Goal: Information Seeking & Learning: Find specific fact

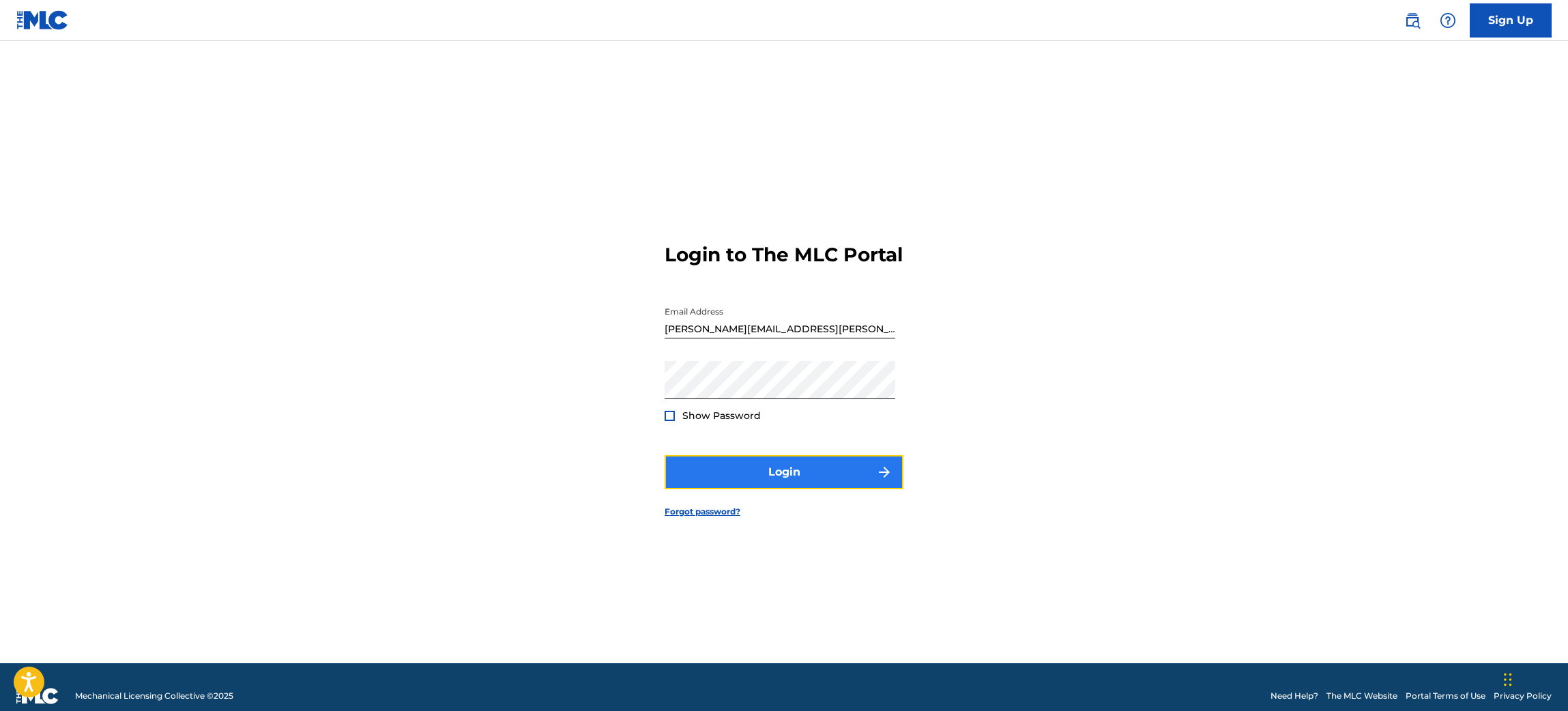
click at [781, 479] on button "Login" at bounding box center [784, 472] width 239 height 34
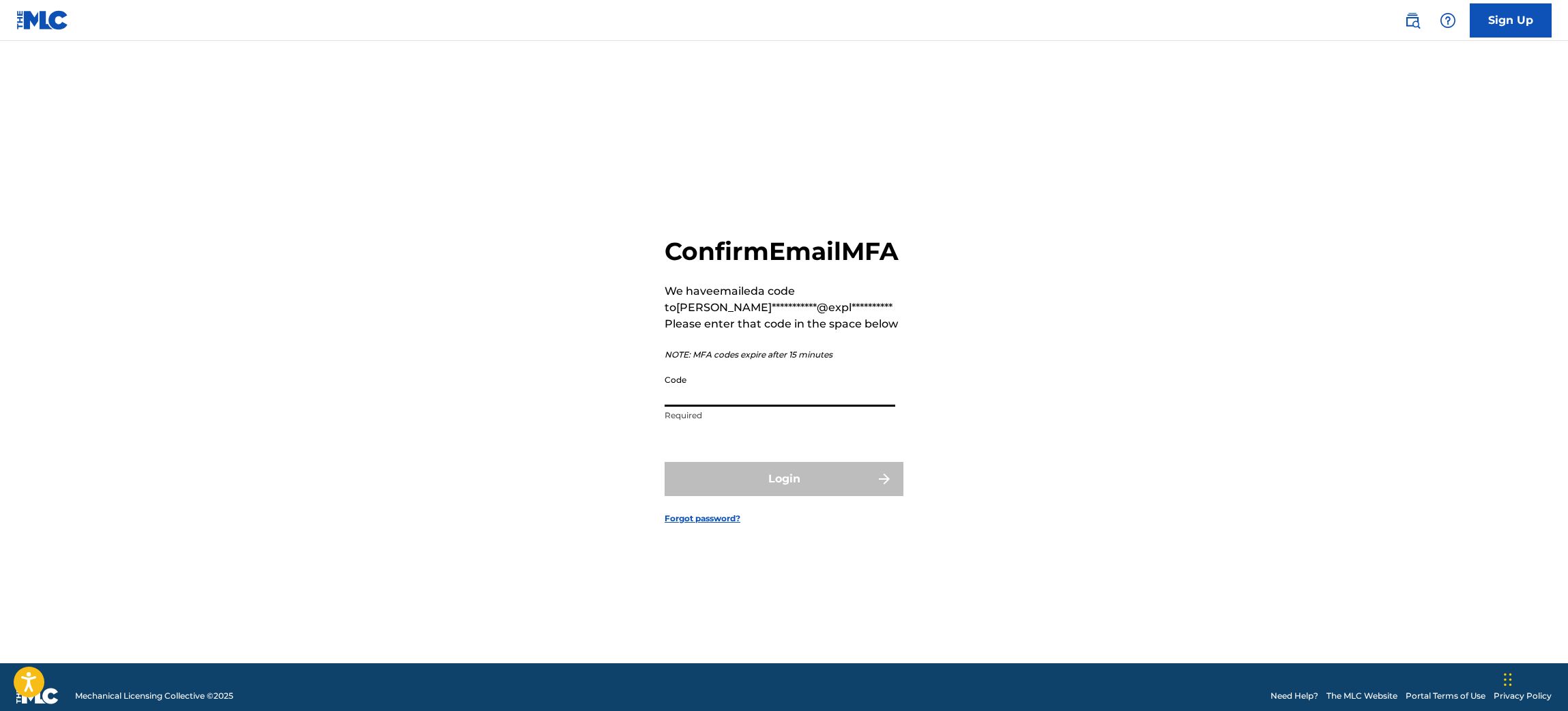
click at [845, 403] on input "Code" at bounding box center [779, 387] width 231 height 39
paste input "140798"
type input "140798"
click at [858, 494] on button "Login" at bounding box center [784, 479] width 239 height 34
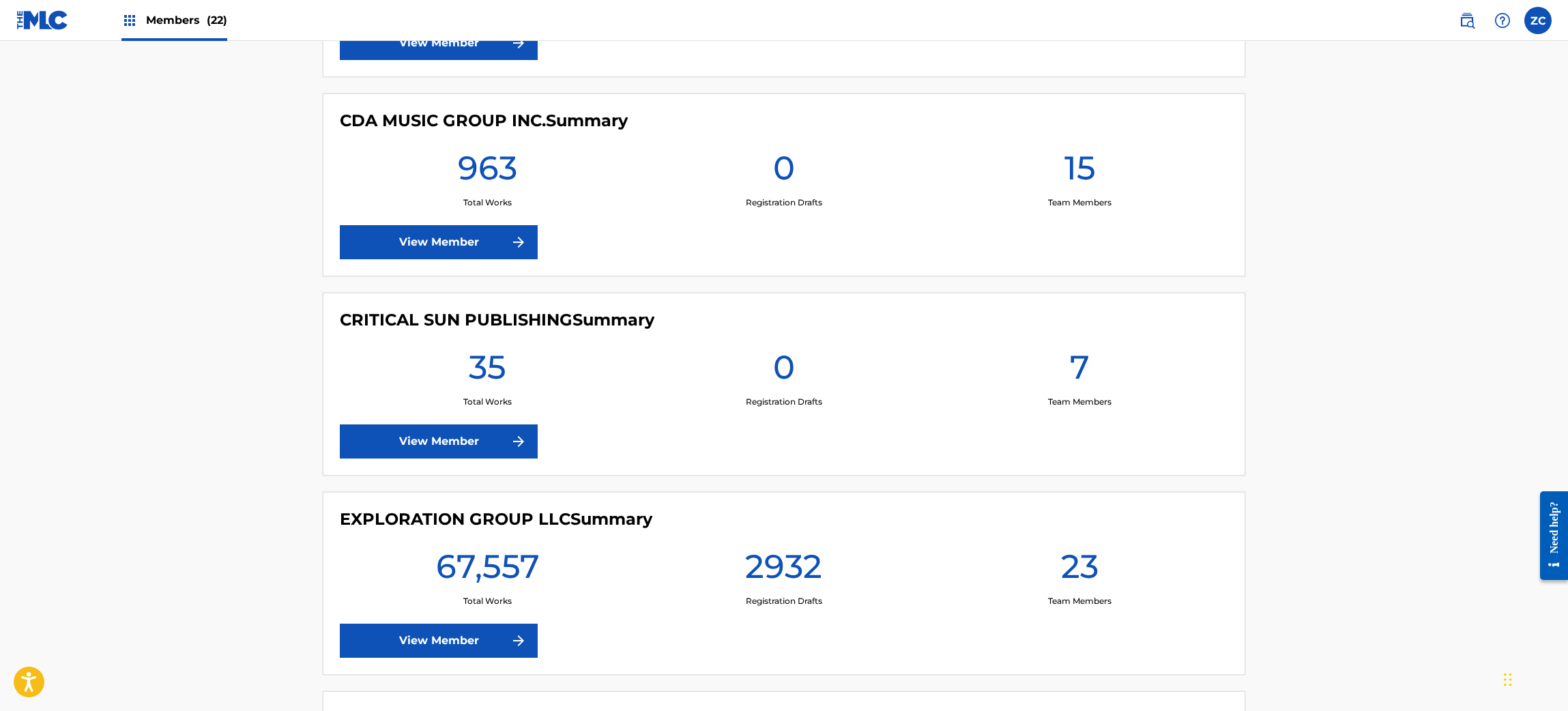
scroll to position [2185, 0]
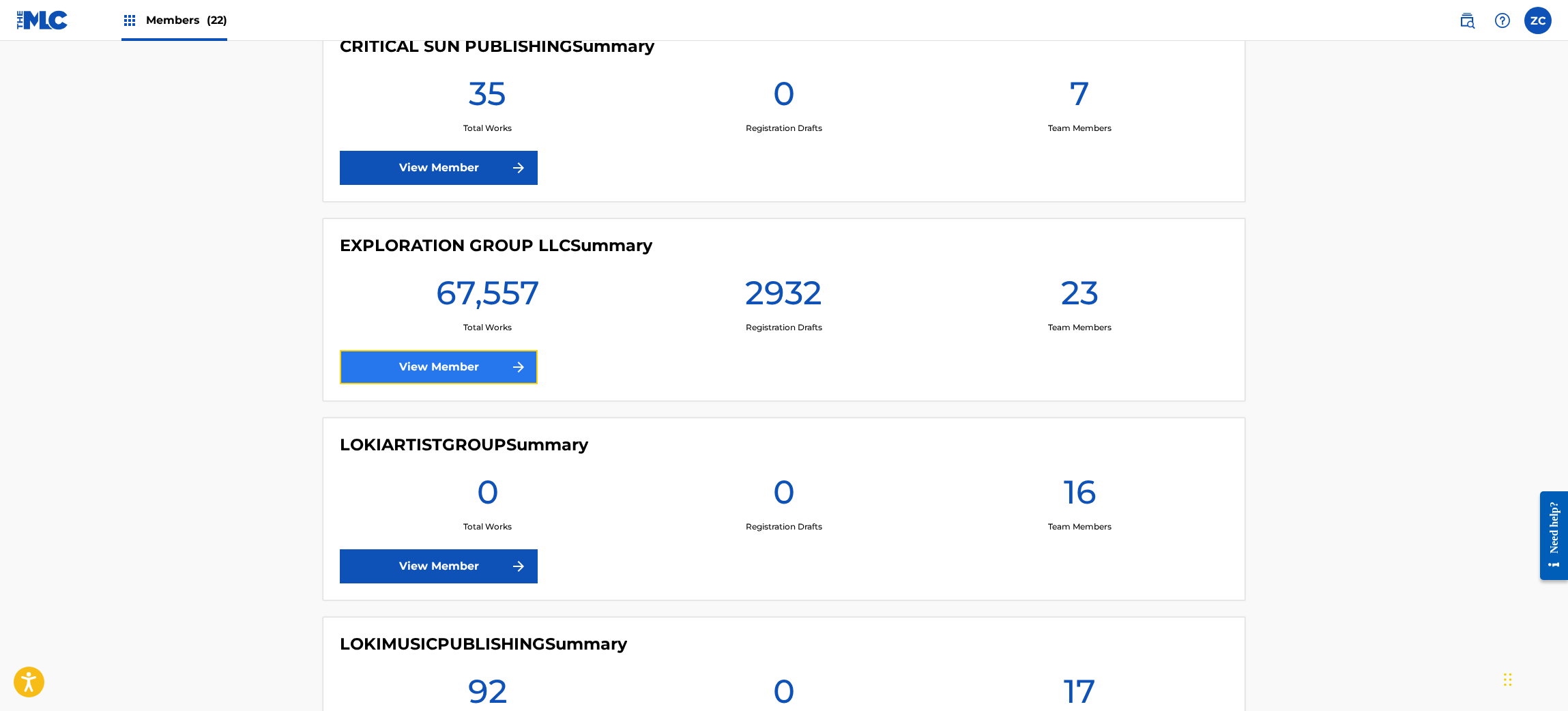
click at [424, 367] on link "View Member" at bounding box center [439, 367] width 198 height 34
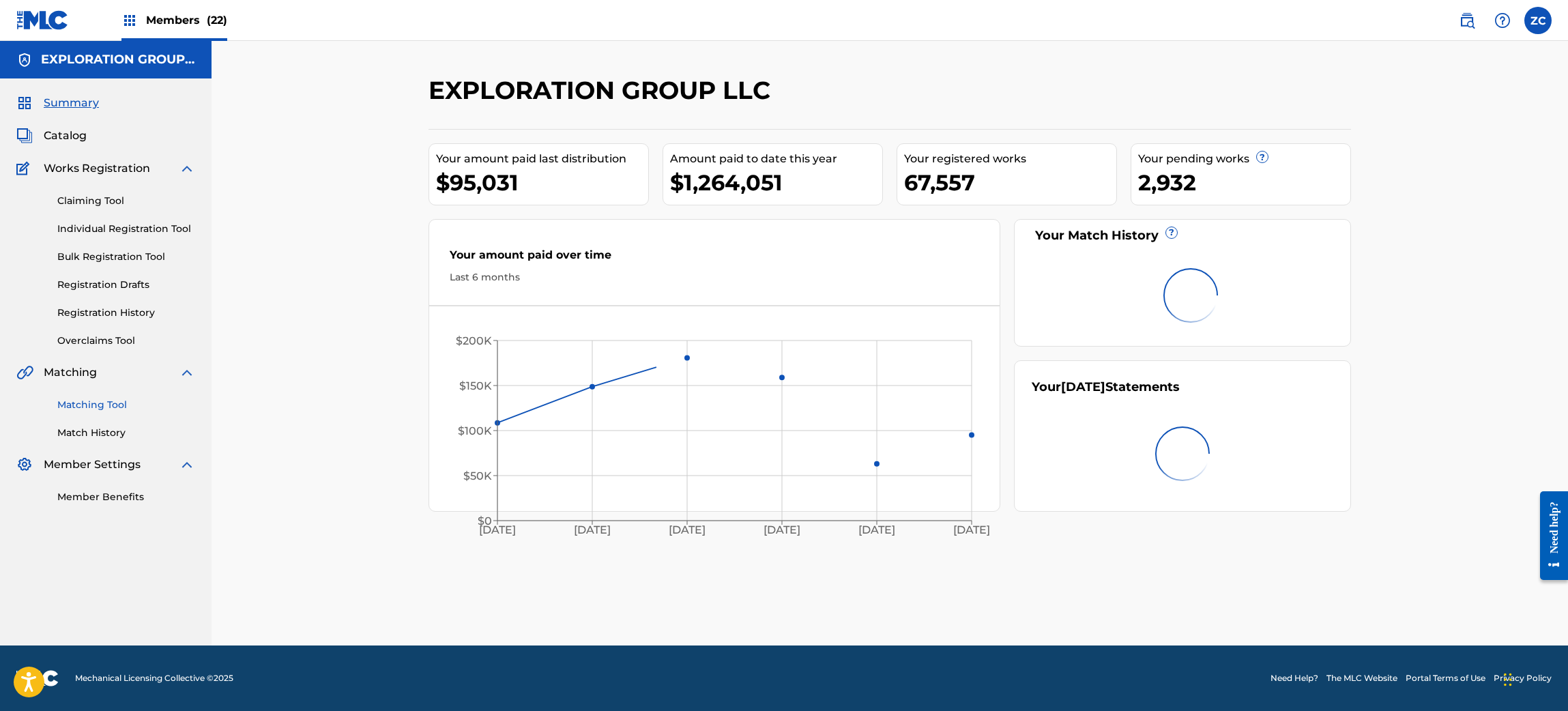
click at [111, 404] on link "Matching Tool" at bounding box center [126, 405] width 137 height 14
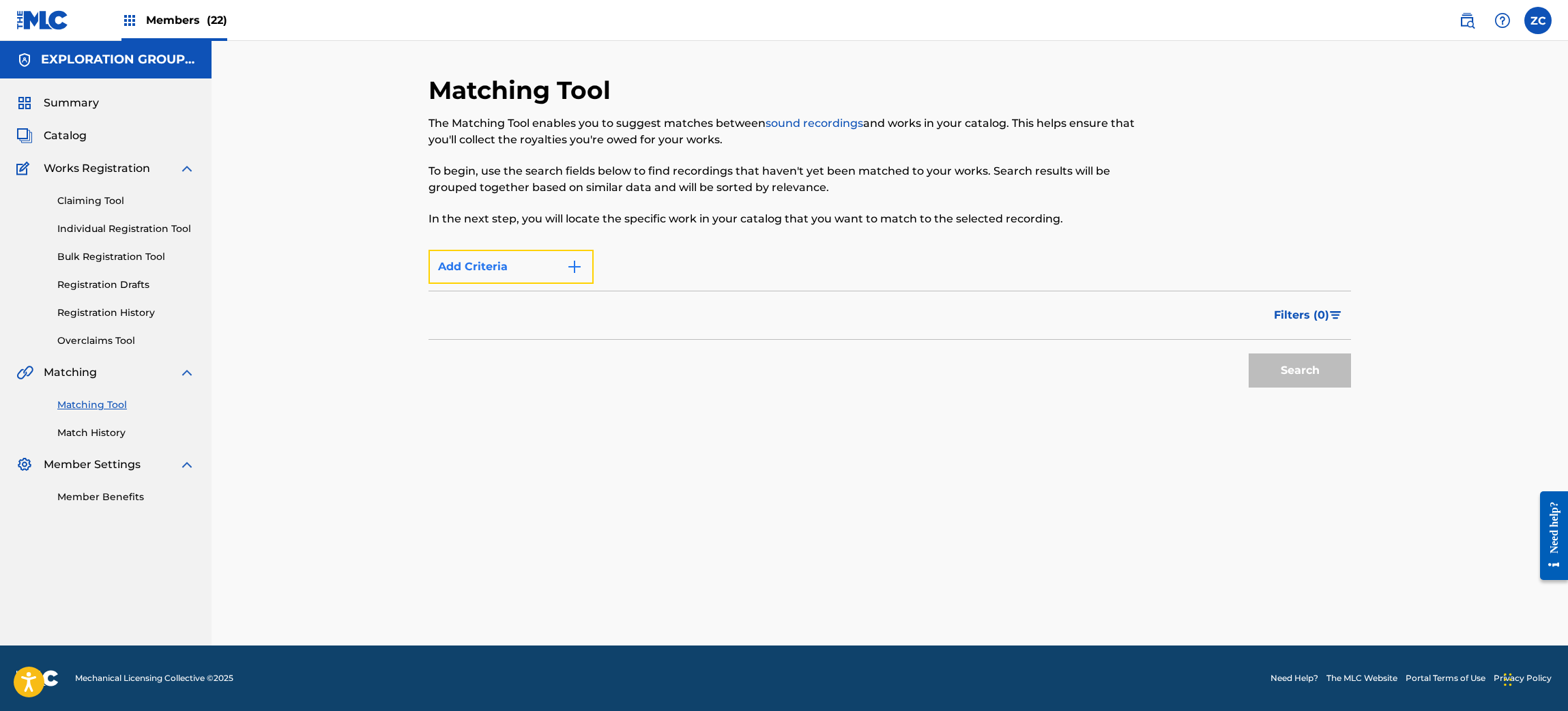
click at [522, 264] on button "Add Criteria" at bounding box center [511, 267] width 165 height 34
click at [104, 412] on div "Matching Tool Match History" at bounding box center [106, 411] width 179 height 60
click at [116, 401] on link "Matching Tool" at bounding box center [126, 405] width 137 height 14
click at [71, 138] on span "Catalog" at bounding box center [65, 136] width 43 height 16
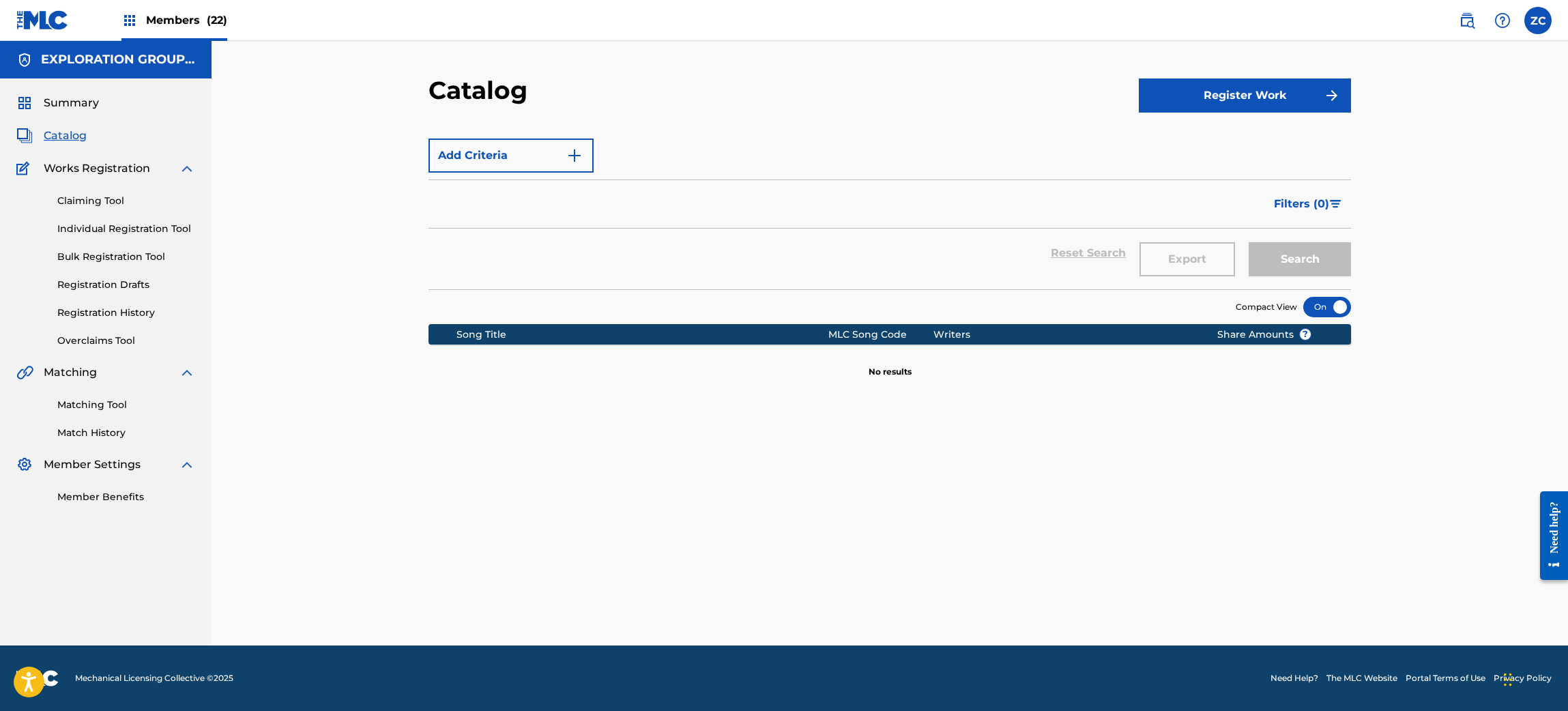
click at [75, 142] on span "Catalog" at bounding box center [65, 136] width 43 height 16
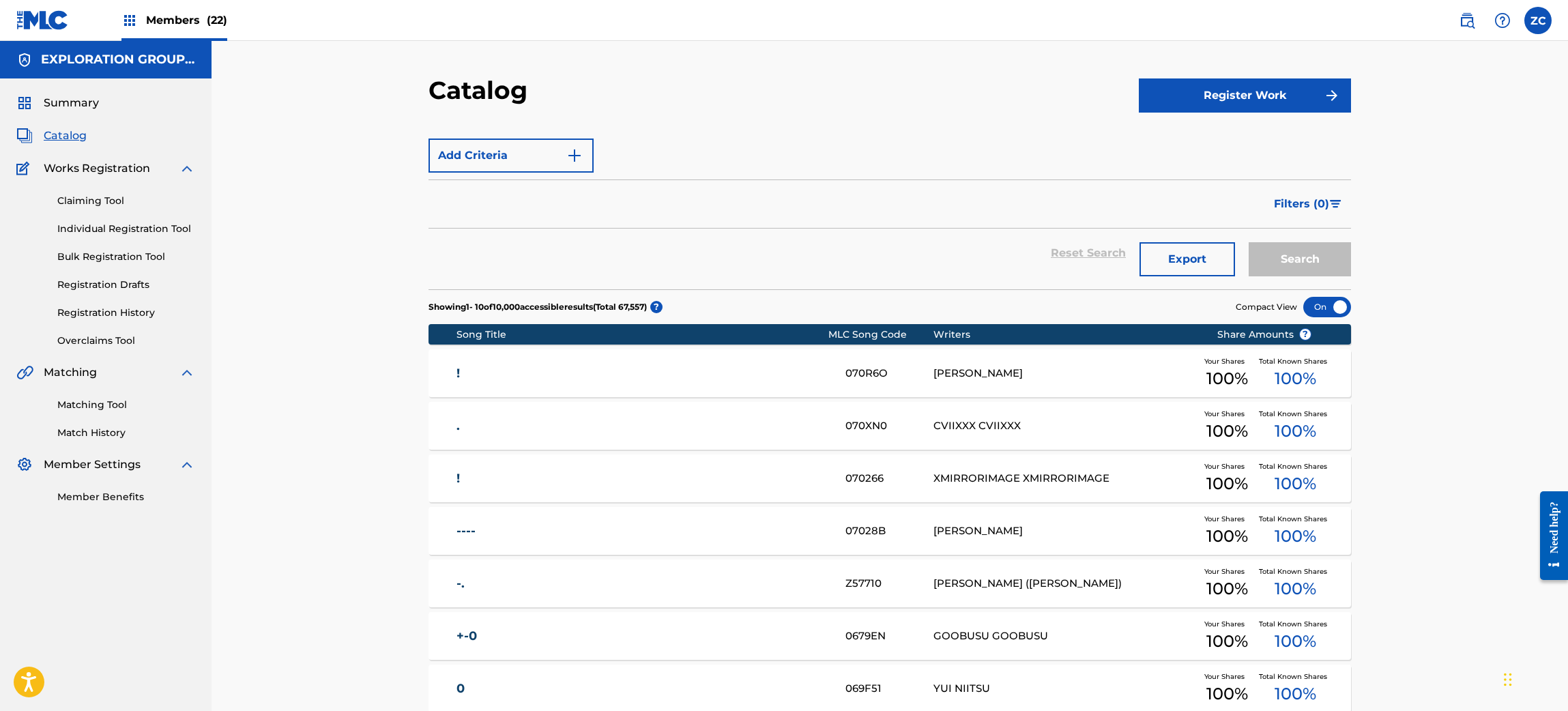
click at [1275, 75] on div "Register Work" at bounding box center [1245, 95] width 213 height 41
click at [80, 399] on link "Matching Tool" at bounding box center [126, 405] width 137 height 14
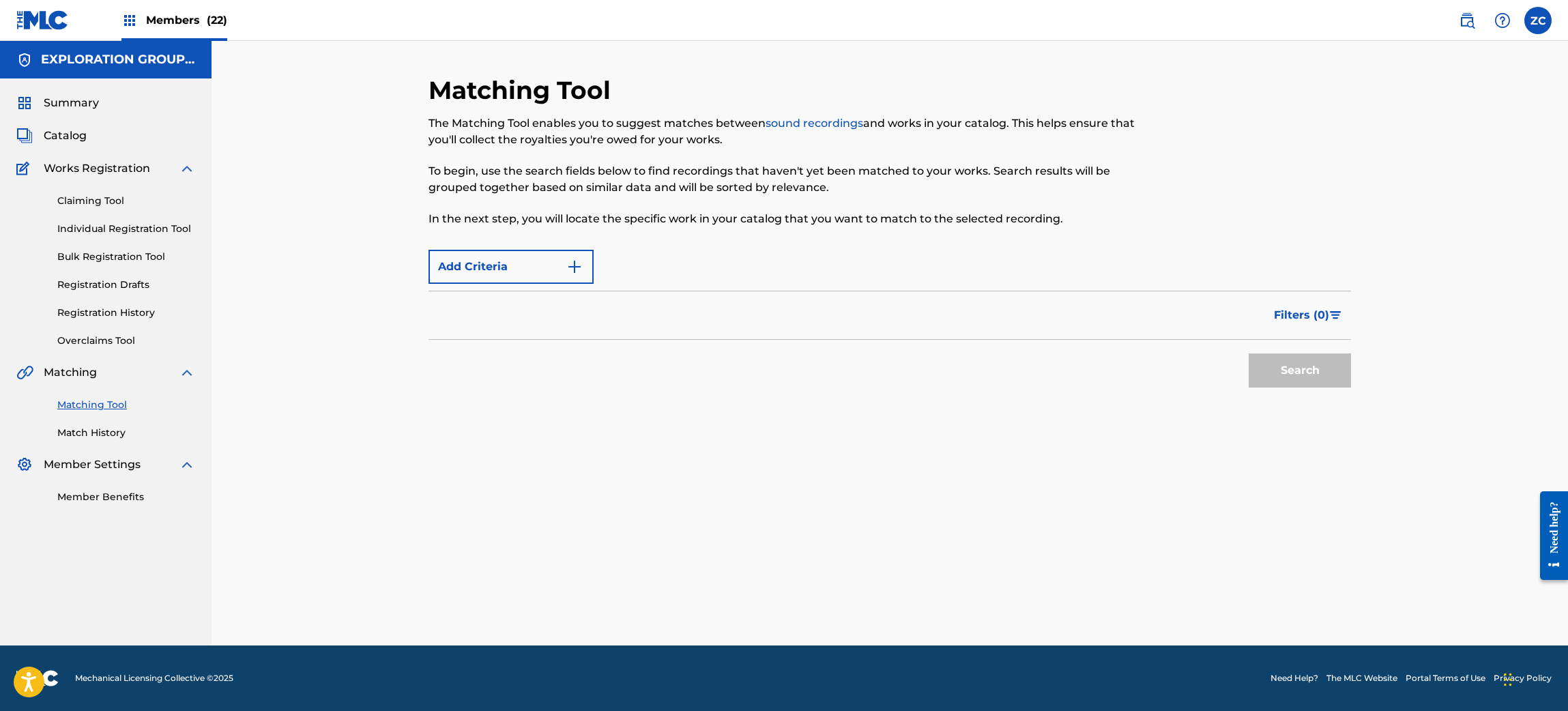
click at [81, 400] on link "Matching Tool" at bounding box center [126, 405] width 137 height 14
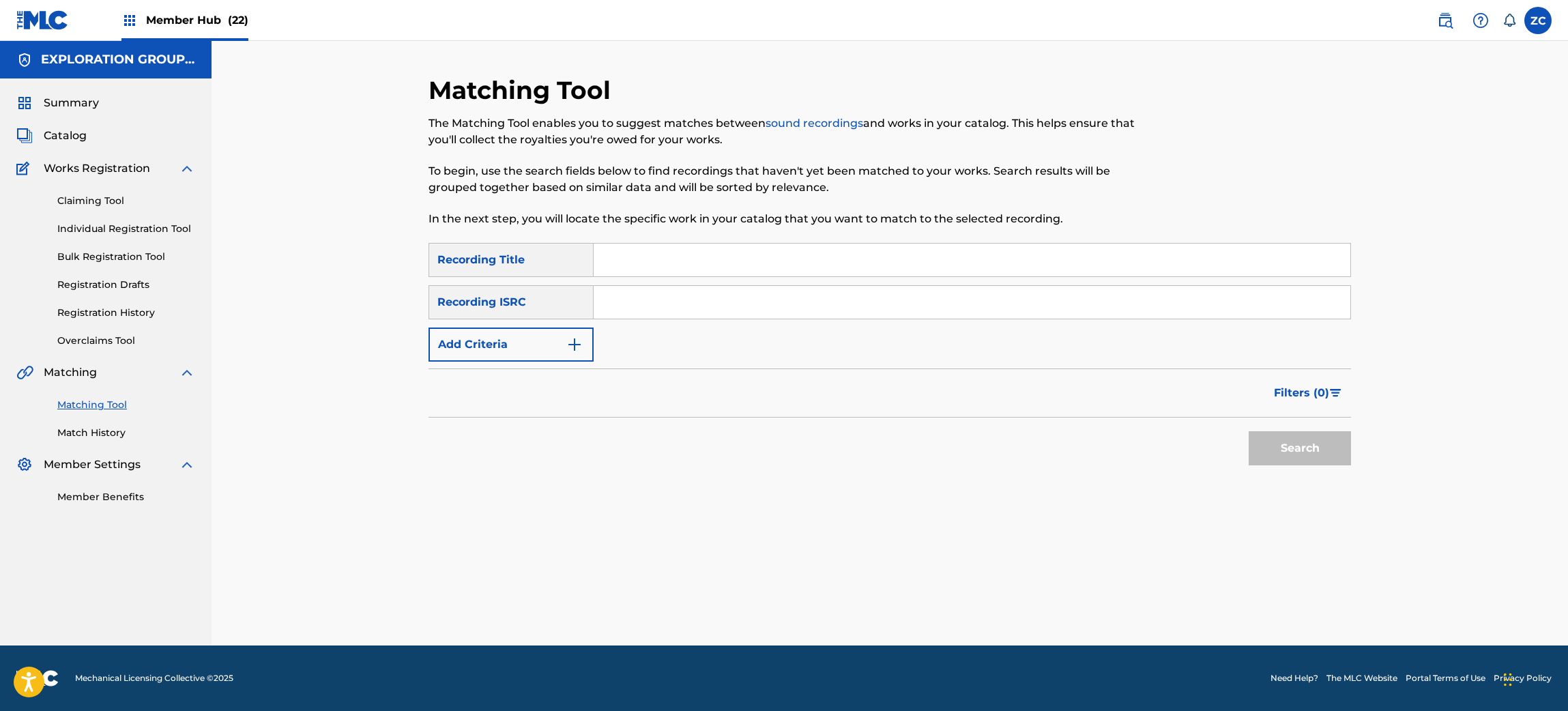
click at [685, 297] on input "Search Form" at bounding box center [972, 302] width 757 height 33
paste input "JPZ462400021"
type input "JPZ462400021"
click at [1296, 441] on button "Search" at bounding box center [1299, 449] width 102 height 34
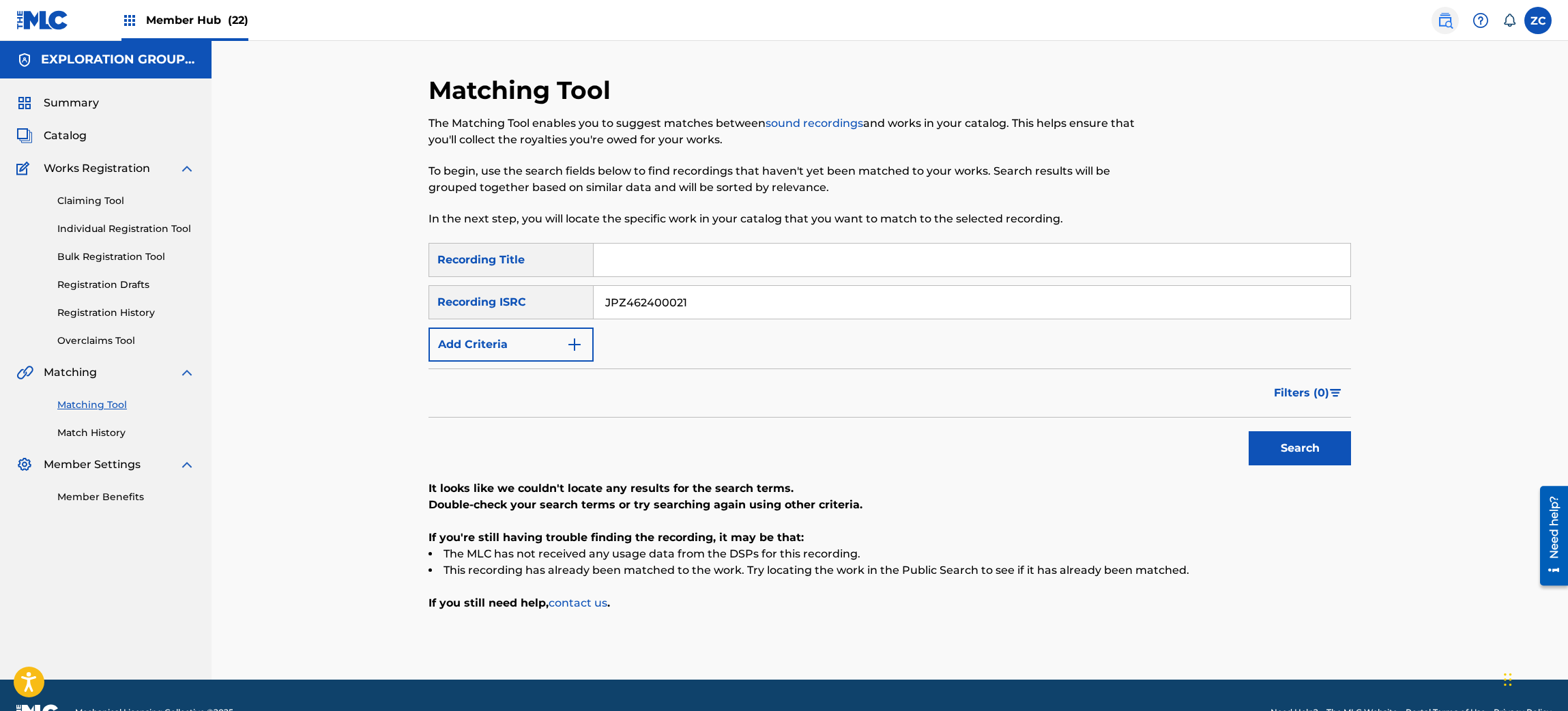
click at [1450, 10] on link at bounding box center [1445, 21] width 27 height 27
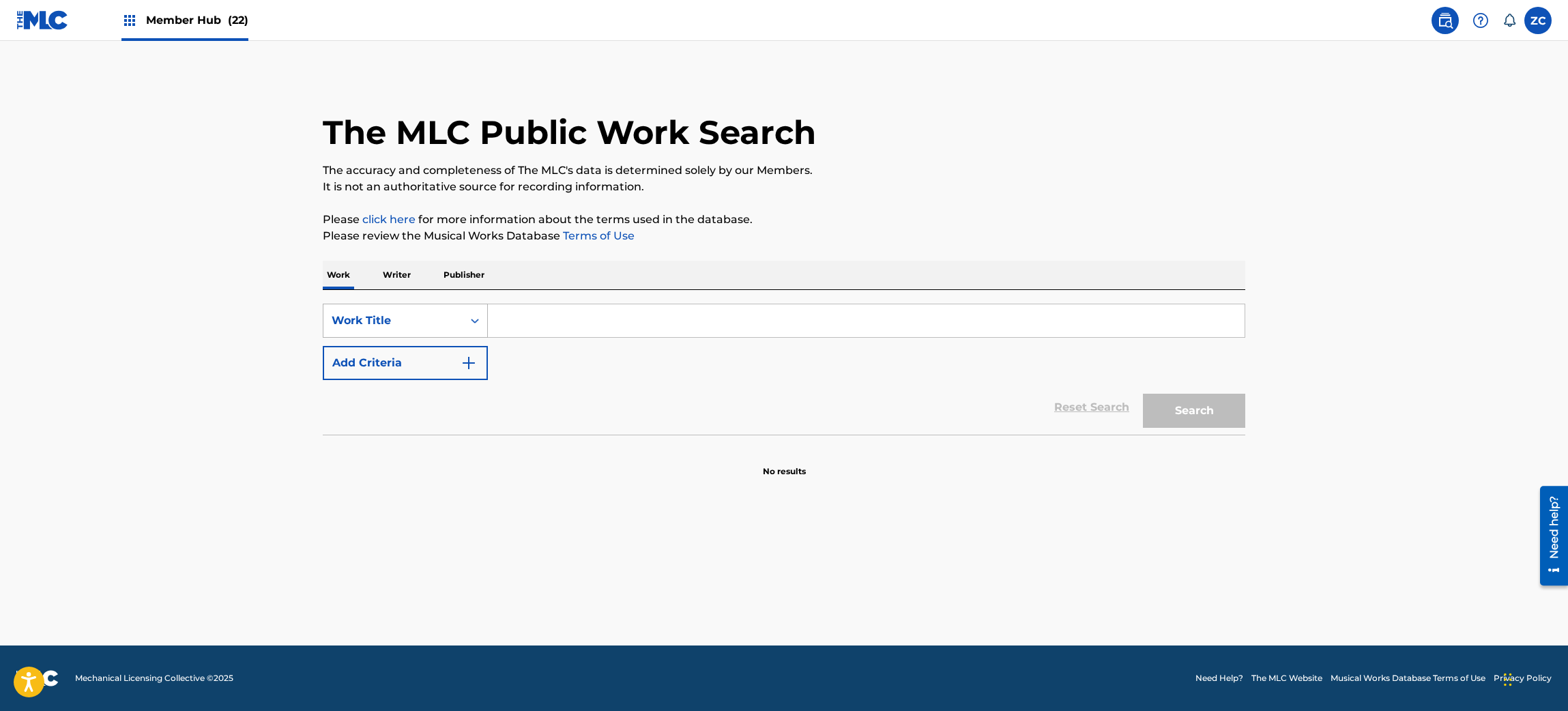
click at [413, 314] on div "Work Title" at bounding box center [393, 321] width 123 height 16
click at [411, 357] on div "MLC Song Code" at bounding box center [405, 356] width 164 height 34
click at [599, 321] on input "Search Form" at bounding box center [866, 321] width 757 height 33
paste input "KJ23GP"
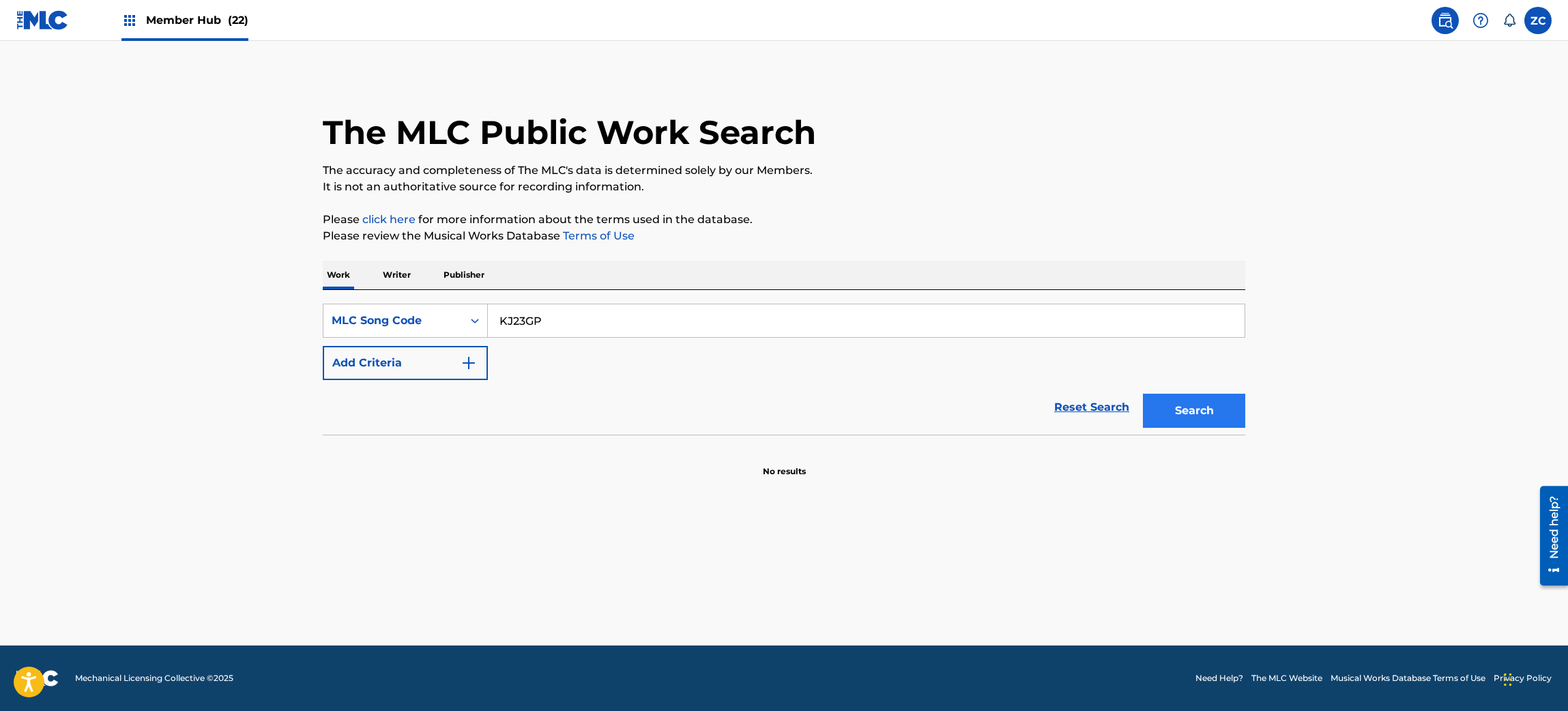
type input "KJ23GP"
click at [1238, 418] on button "Search" at bounding box center [1194, 411] width 102 height 34
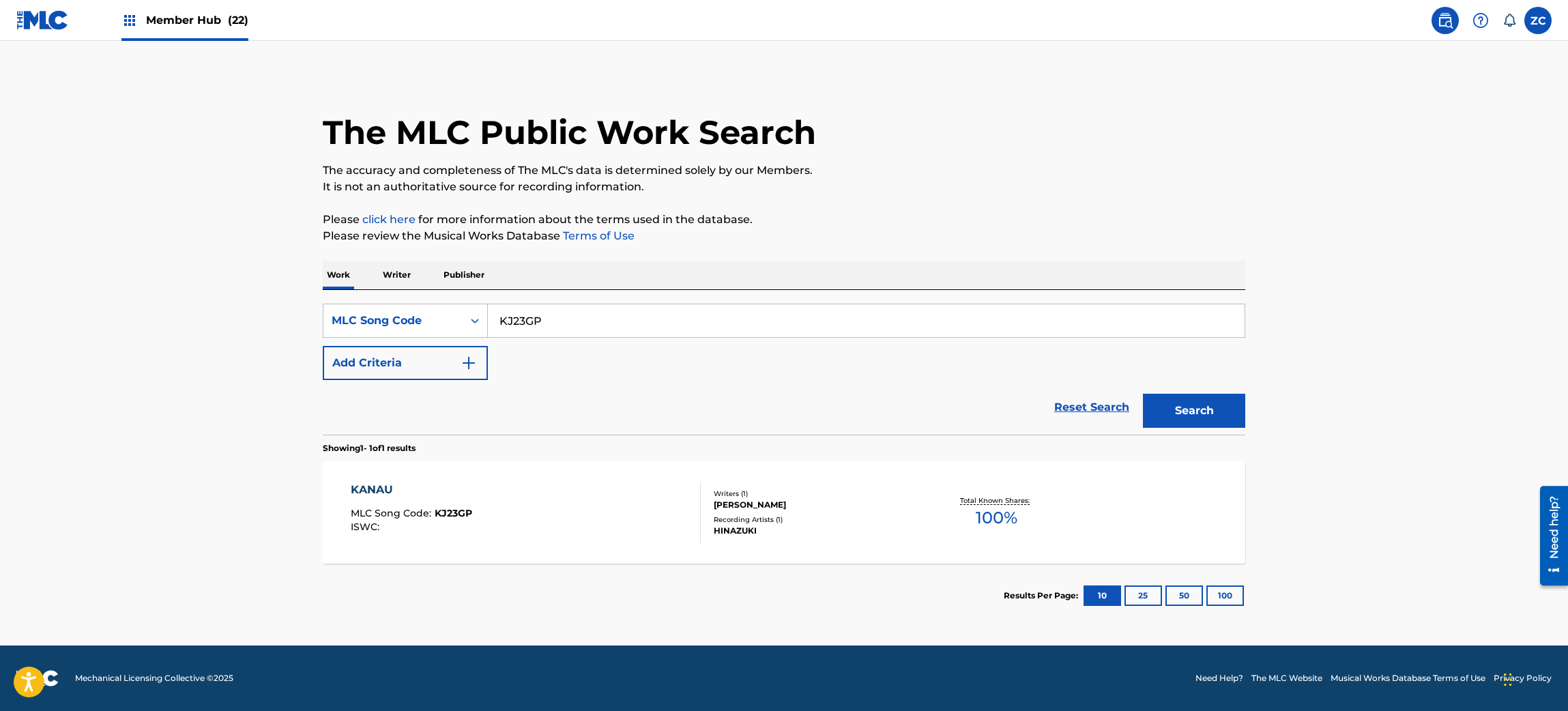
click at [611, 520] on div "KANAU MLC Song Code : KJ23GP ISWC :" at bounding box center [526, 513] width 351 height 62
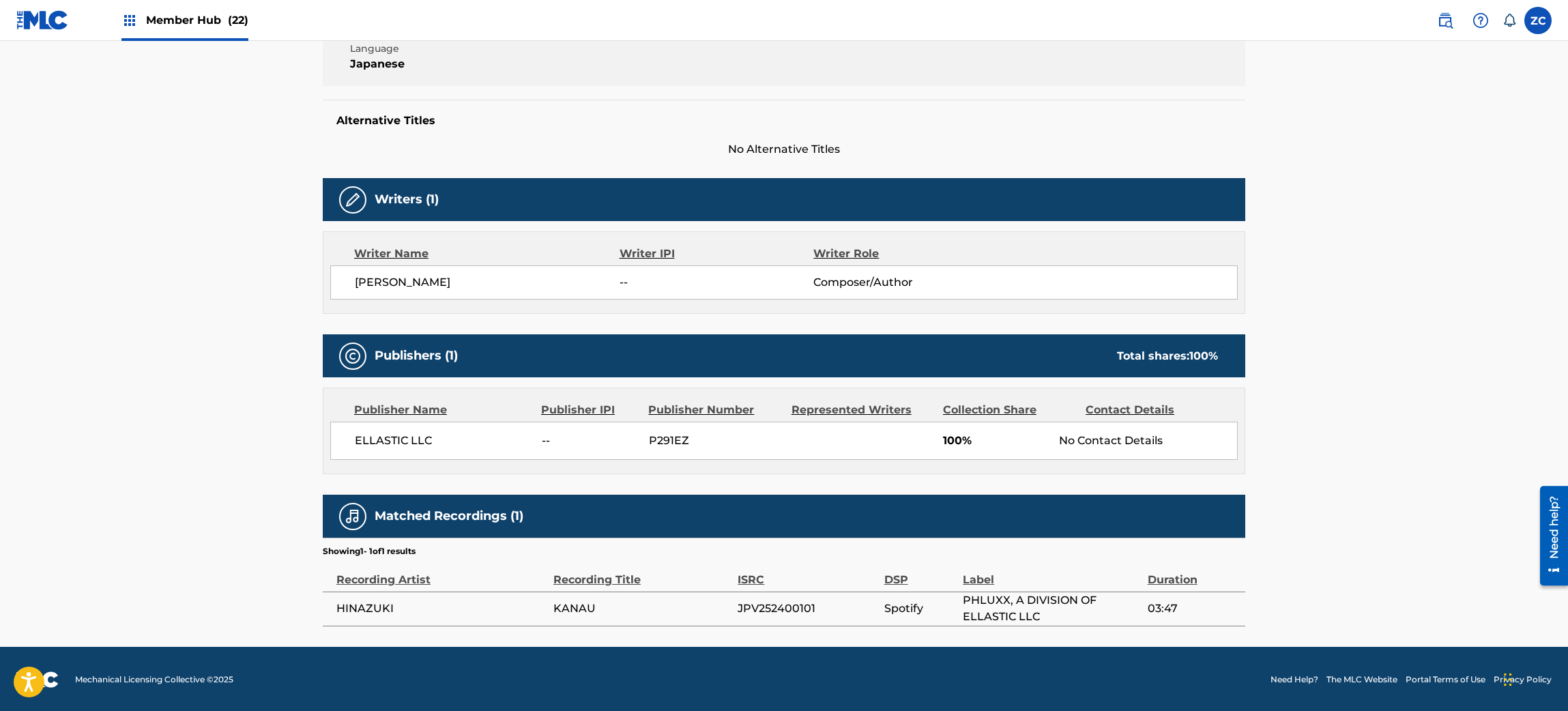
scroll to position [304, 0]
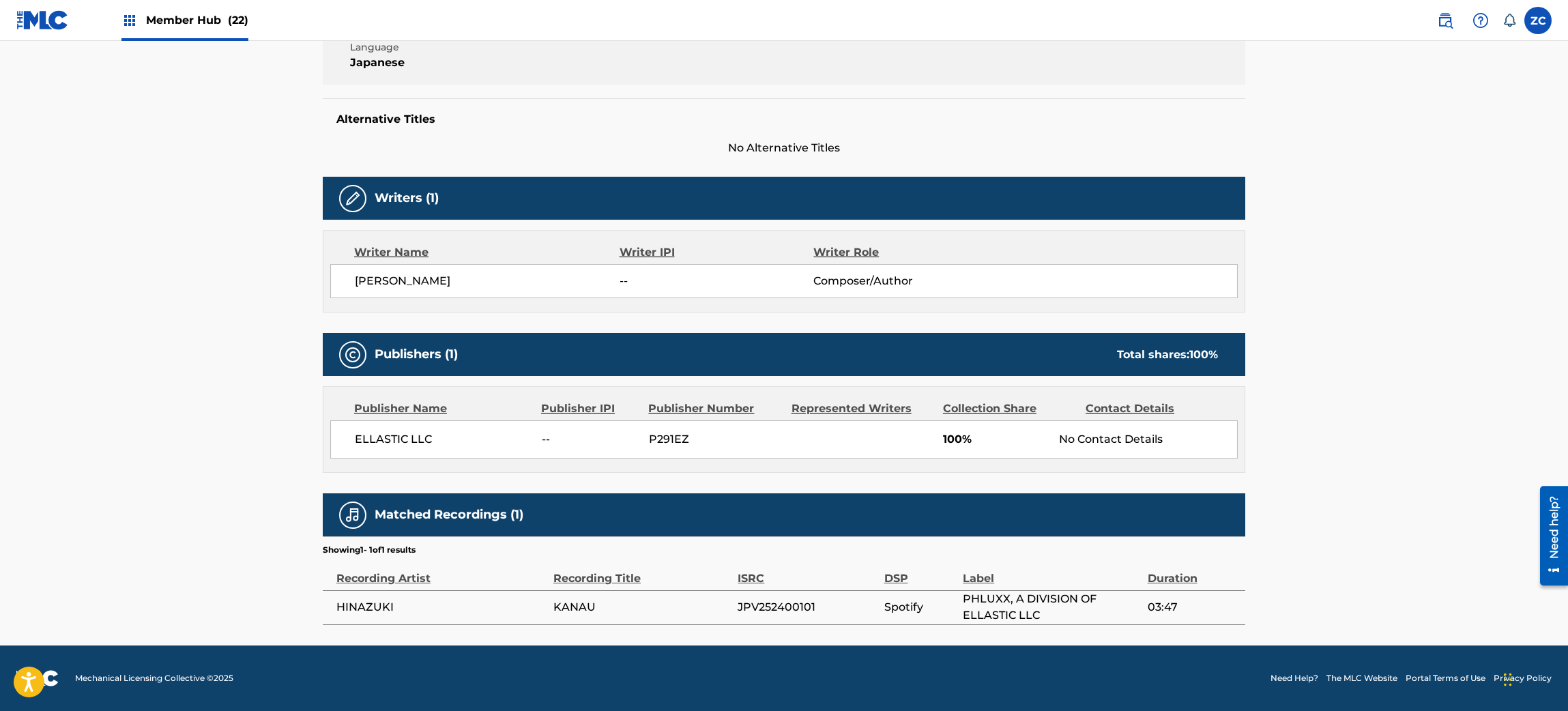
click at [797, 611] on span "JPV252400101" at bounding box center [808, 608] width 139 height 16
copy span "JPV252400101"
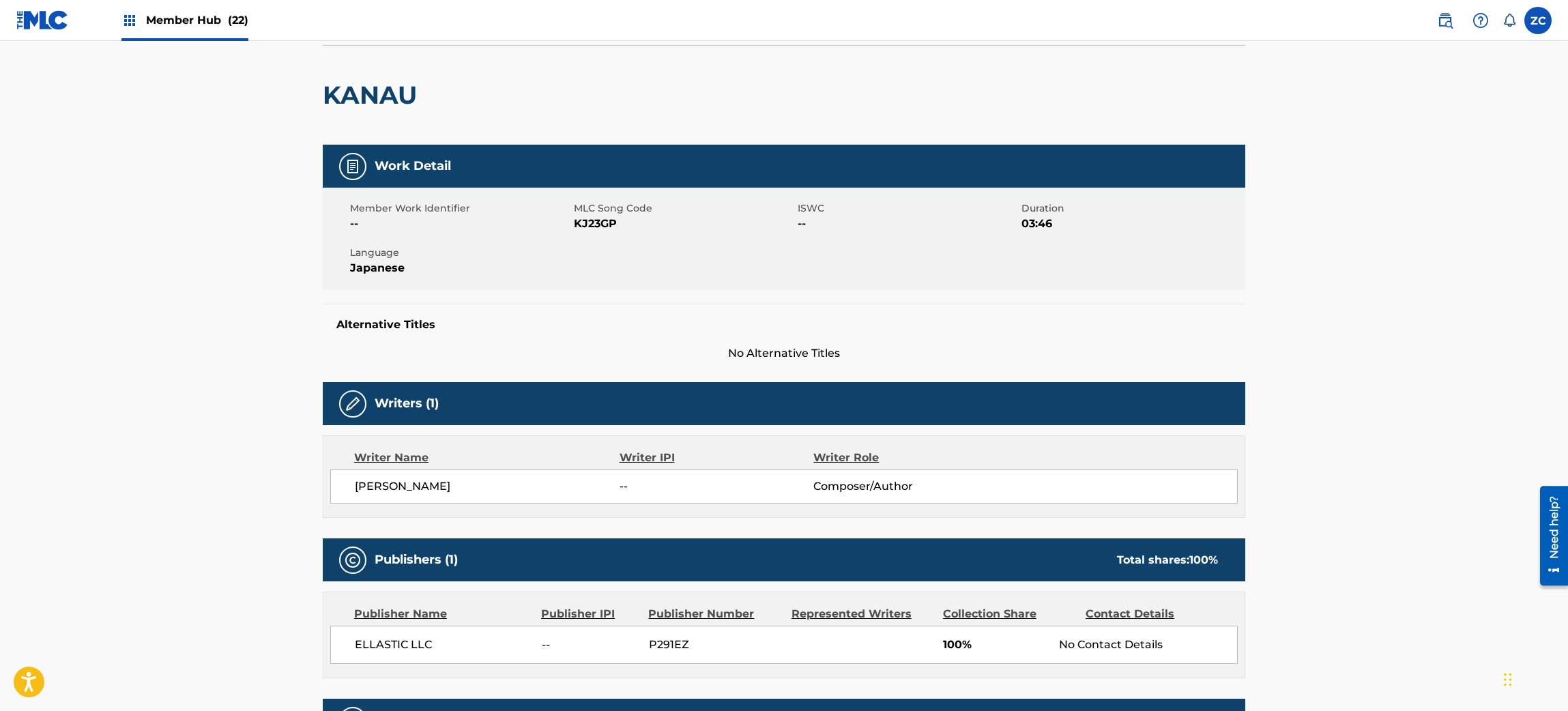
scroll to position [0, 0]
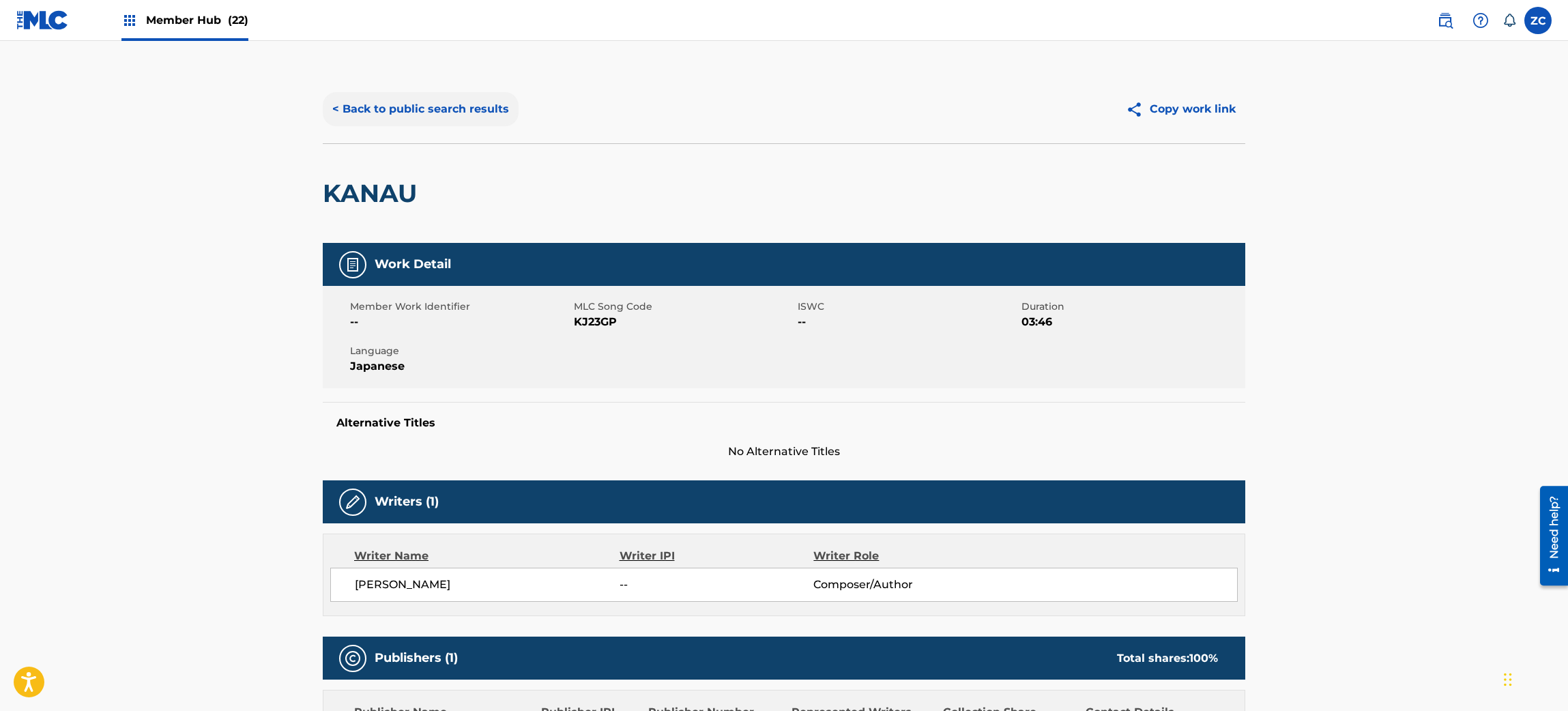
click at [447, 109] on button "< Back to public search results" at bounding box center [420, 109] width 196 height 34
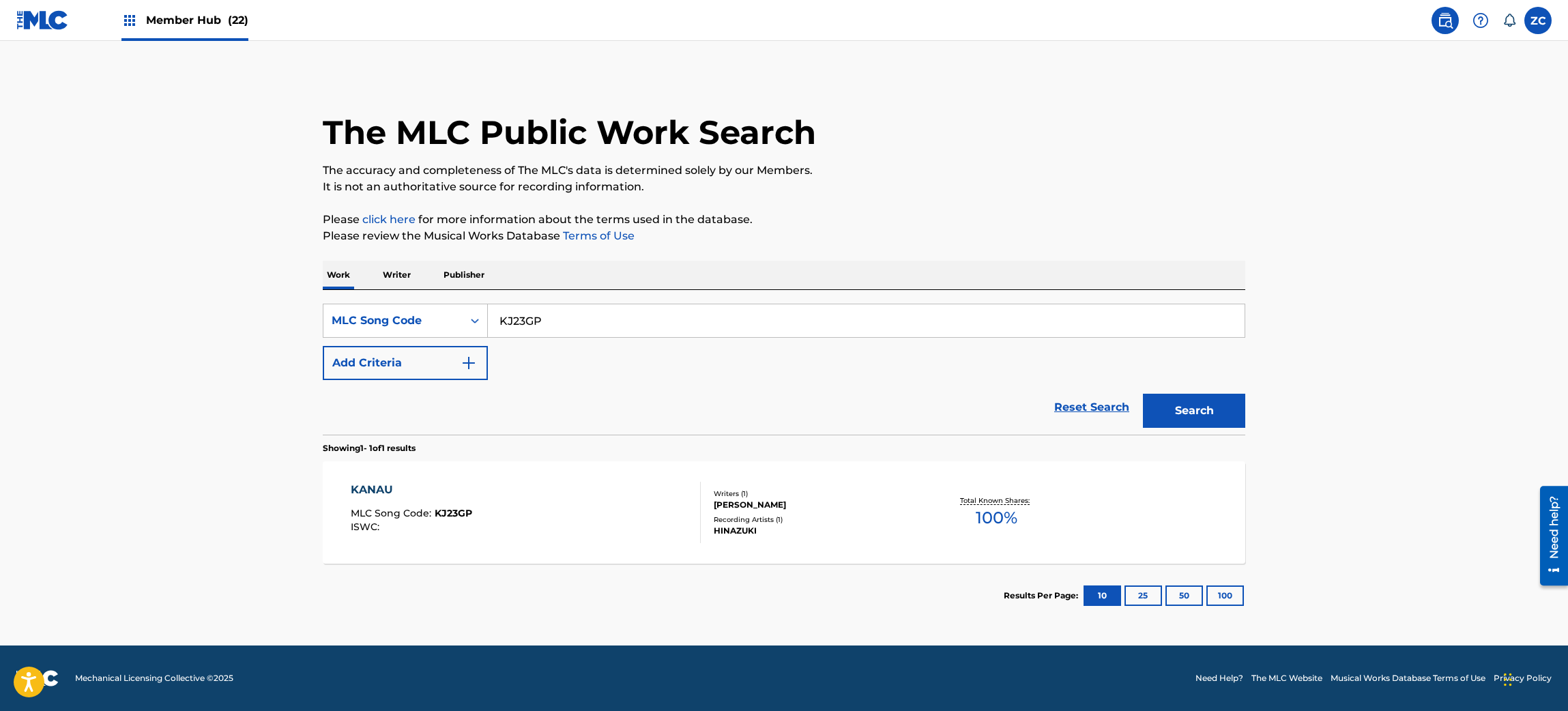
click at [551, 309] on input "KJ23GP" at bounding box center [866, 321] width 757 height 33
paste input "E99M33"
click at [1223, 404] on button "Search" at bounding box center [1194, 411] width 102 height 34
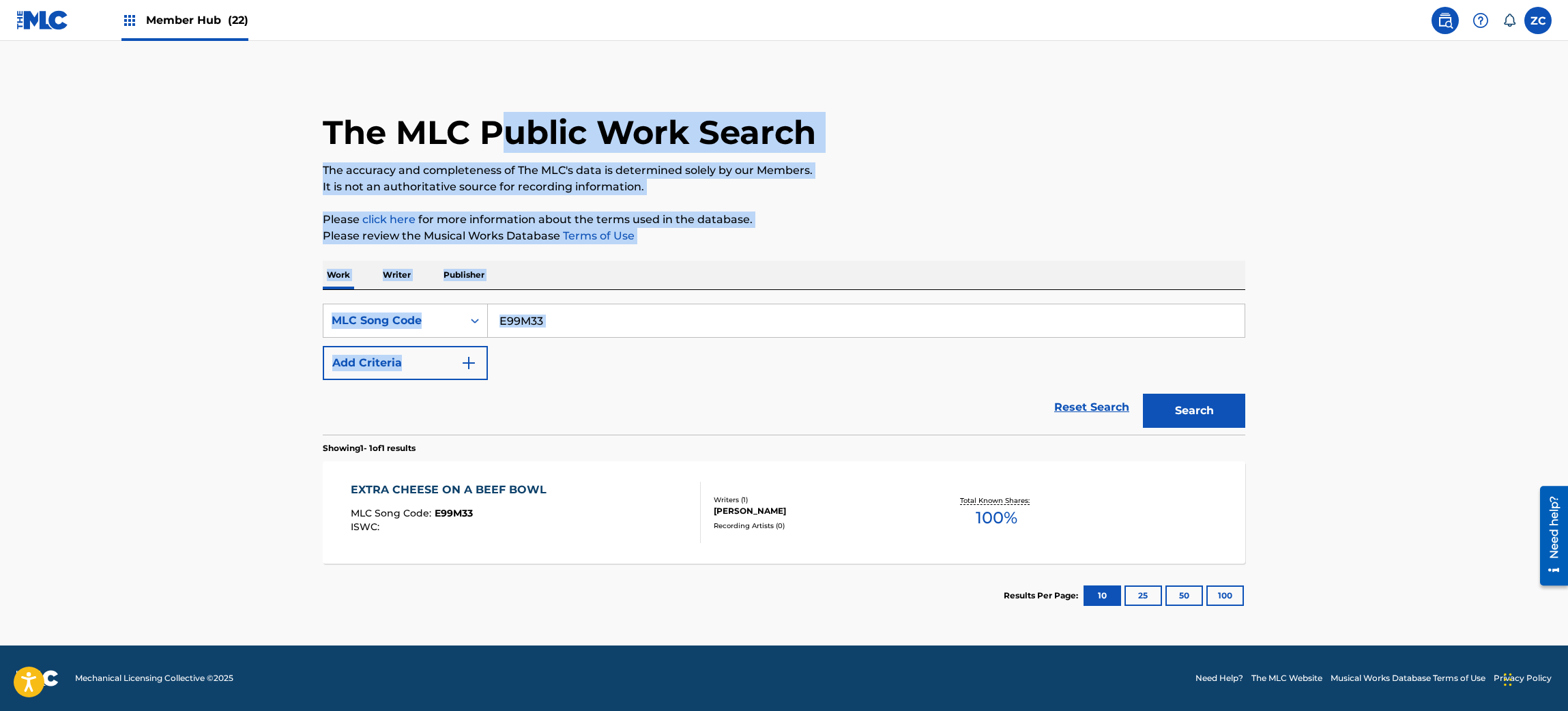
drag, startPoint x: 502, startPoint y: 356, endPoint x: 480, endPoint y: -124, distance: 480.5
click at [480, 0] on html "Accessibility Screen-Reader Guide, Feedback, and Issue Reporting | New window 0…" at bounding box center [784, 356] width 1568 height 711
click at [657, 306] on input "E99M33" at bounding box center [866, 321] width 757 height 33
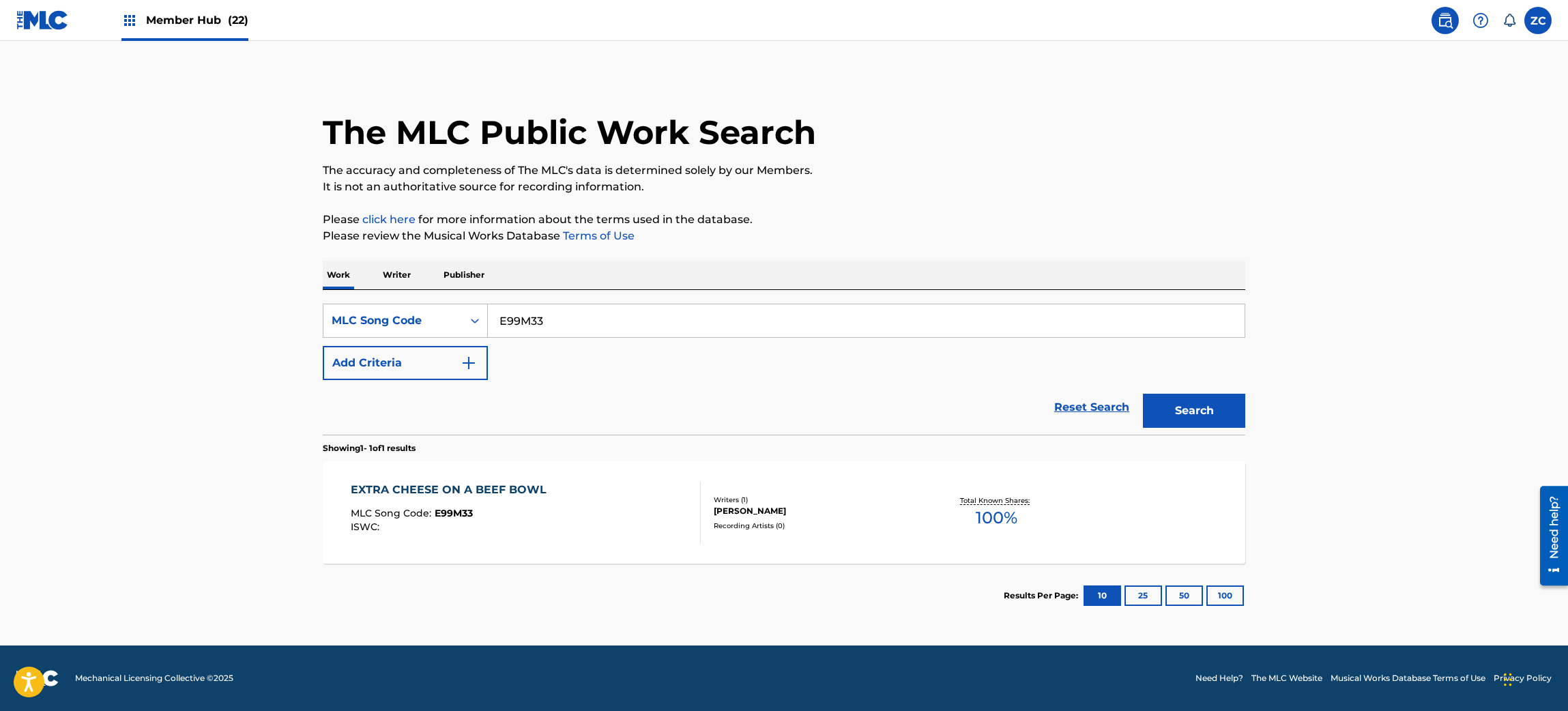
paste input "N73GTP"
click at [1204, 408] on button "Search" at bounding box center [1194, 411] width 102 height 34
click at [644, 321] on input "N73GTP" at bounding box center [866, 321] width 757 height 33
paste input "CI8FYX"
type input "CI8FYX"
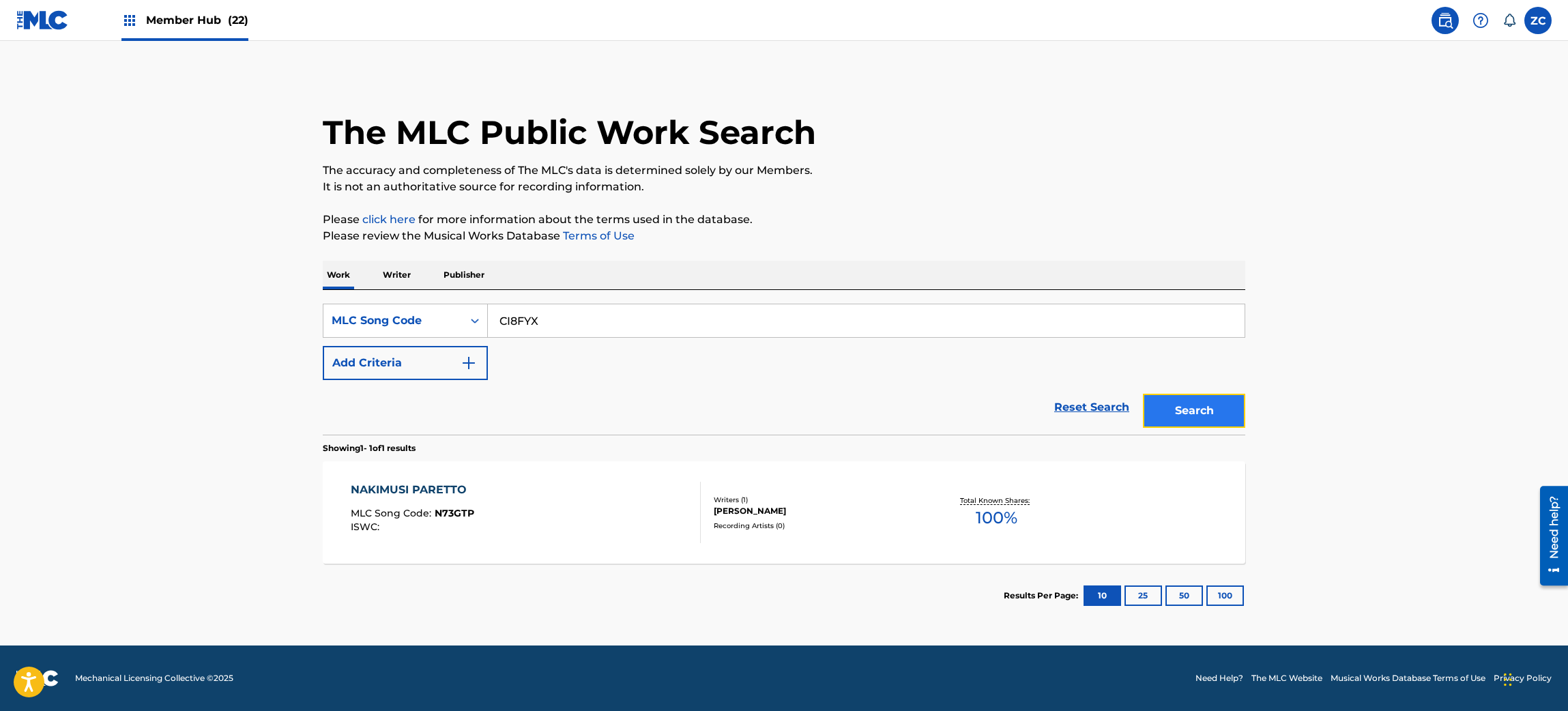
click at [1200, 402] on button "Search" at bounding box center [1194, 411] width 102 height 34
click at [50, 21] on img at bounding box center [43, 20] width 52 height 20
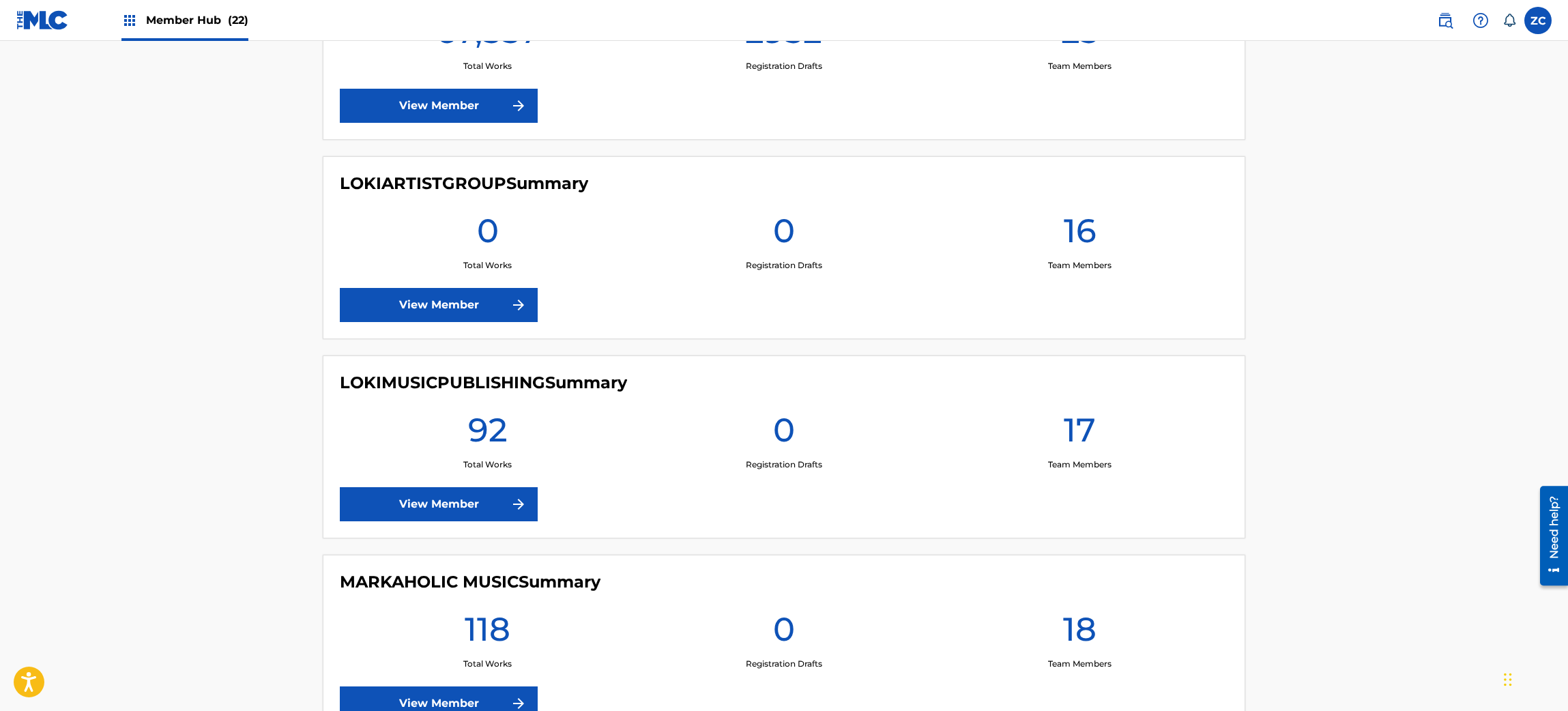
scroll to position [2320, 0]
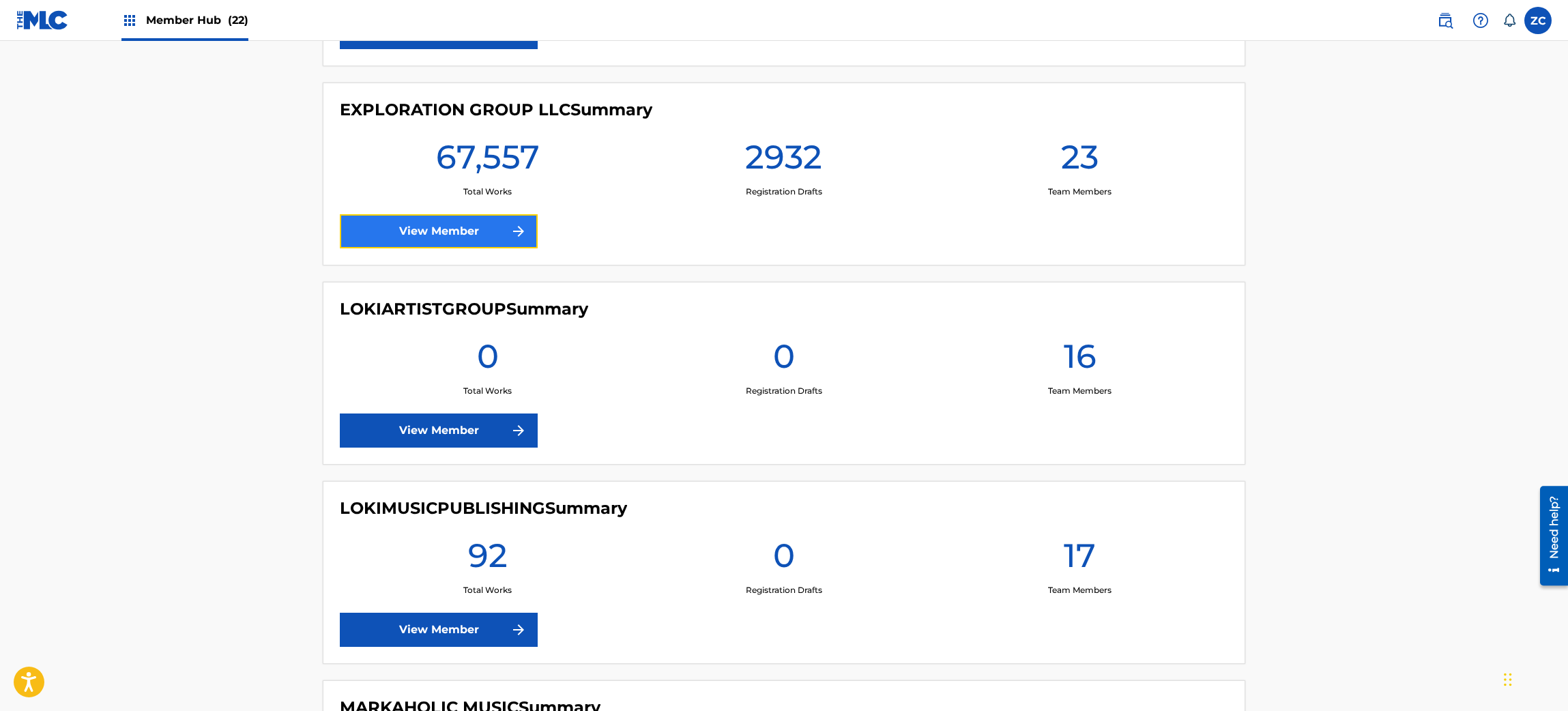
click at [492, 232] on link "View Member" at bounding box center [439, 232] width 198 height 34
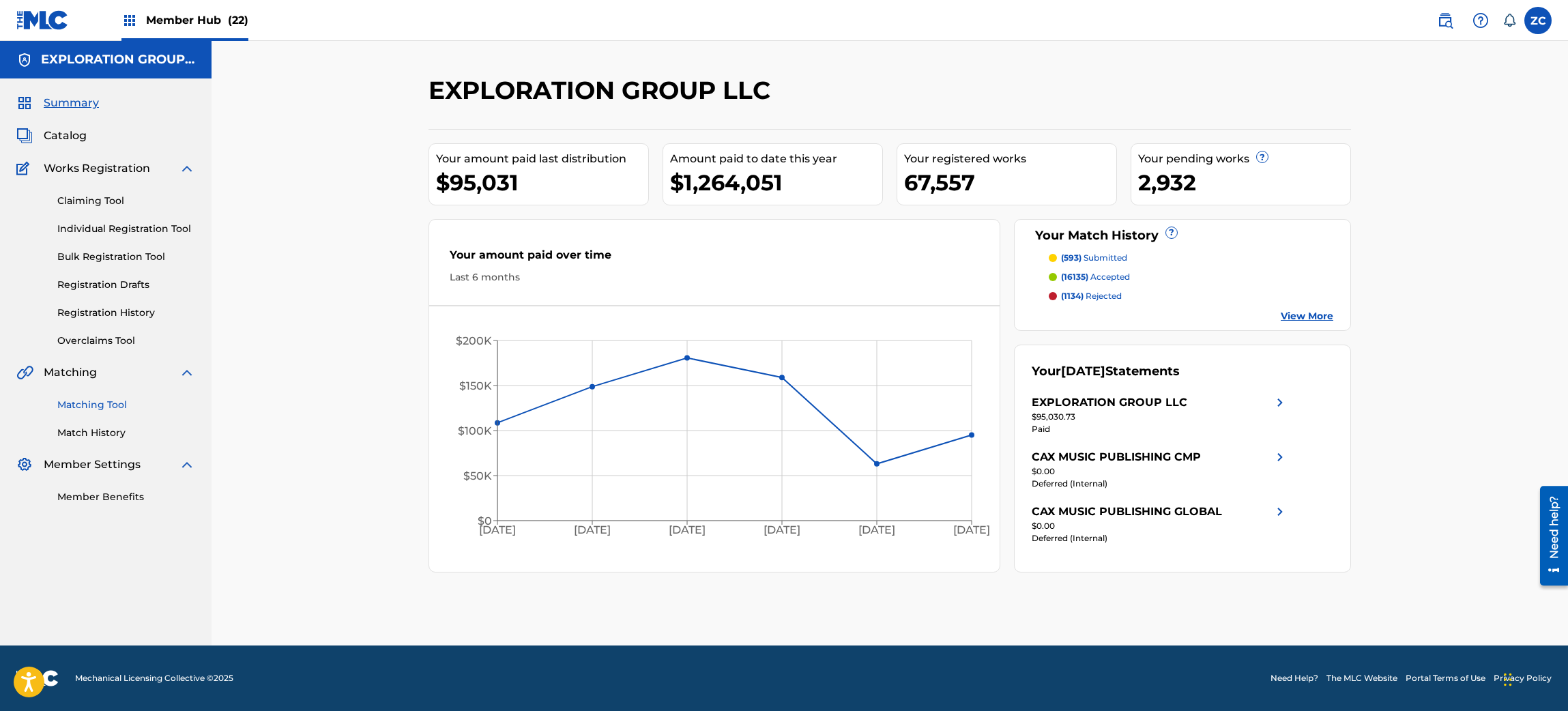
click at [112, 403] on link "Matching Tool" at bounding box center [126, 405] width 137 height 14
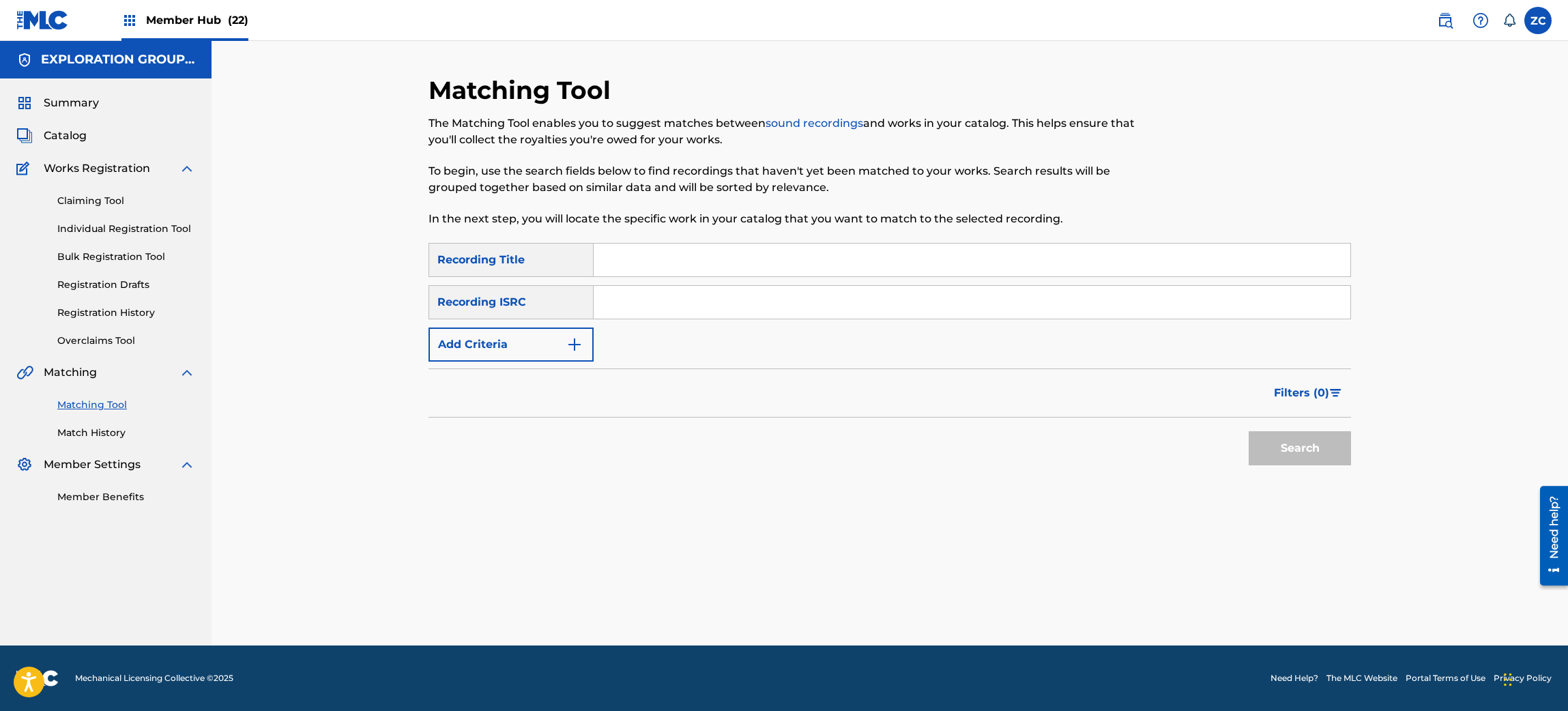
click at [675, 278] on div "SearchWithCriteriae46cec11-6feb-4e7c-85b4-856979c266e6 Recording Title SearchWi…" at bounding box center [890, 302] width 922 height 118
click at [683, 263] on input "Search Form" at bounding box center [972, 260] width 757 height 33
paste input "ノープレ HANAMOMO"
drag, startPoint x: 656, startPoint y: 261, endPoint x: 671, endPoint y: 266, distance: 15.8
click at [671, 266] on input "ノープレ HANAMOMO" at bounding box center [972, 260] width 757 height 33
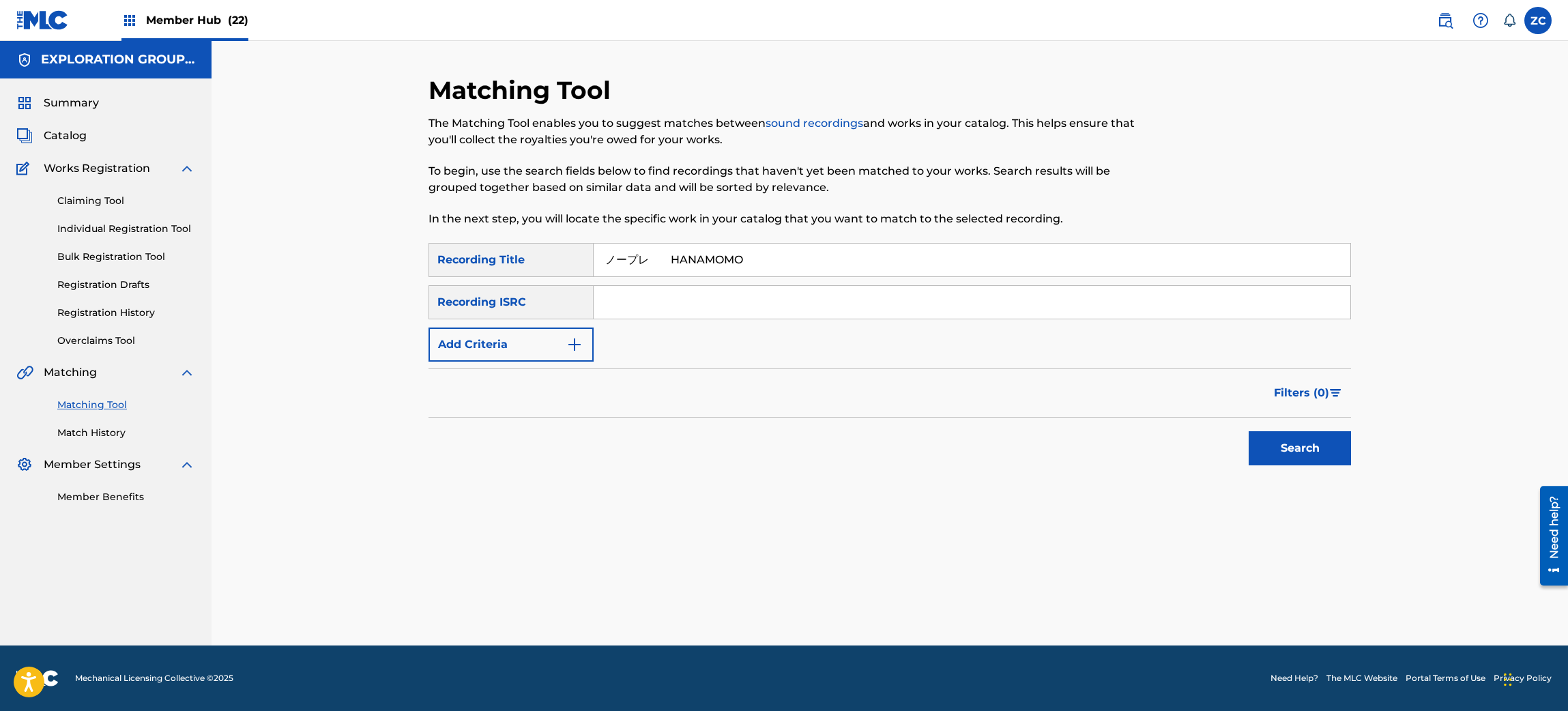
drag, startPoint x: 656, startPoint y: 258, endPoint x: 765, endPoint y: 258, distance: 109.0
click at [765, 258] on input "ノープレ HANAMOMO" at bounding box center [972, 260] width 757 height 33
type input "ノープレ"
click at [543, 332] on button "Add Criteria" at bounding box center [511, 345] width 165 height 34
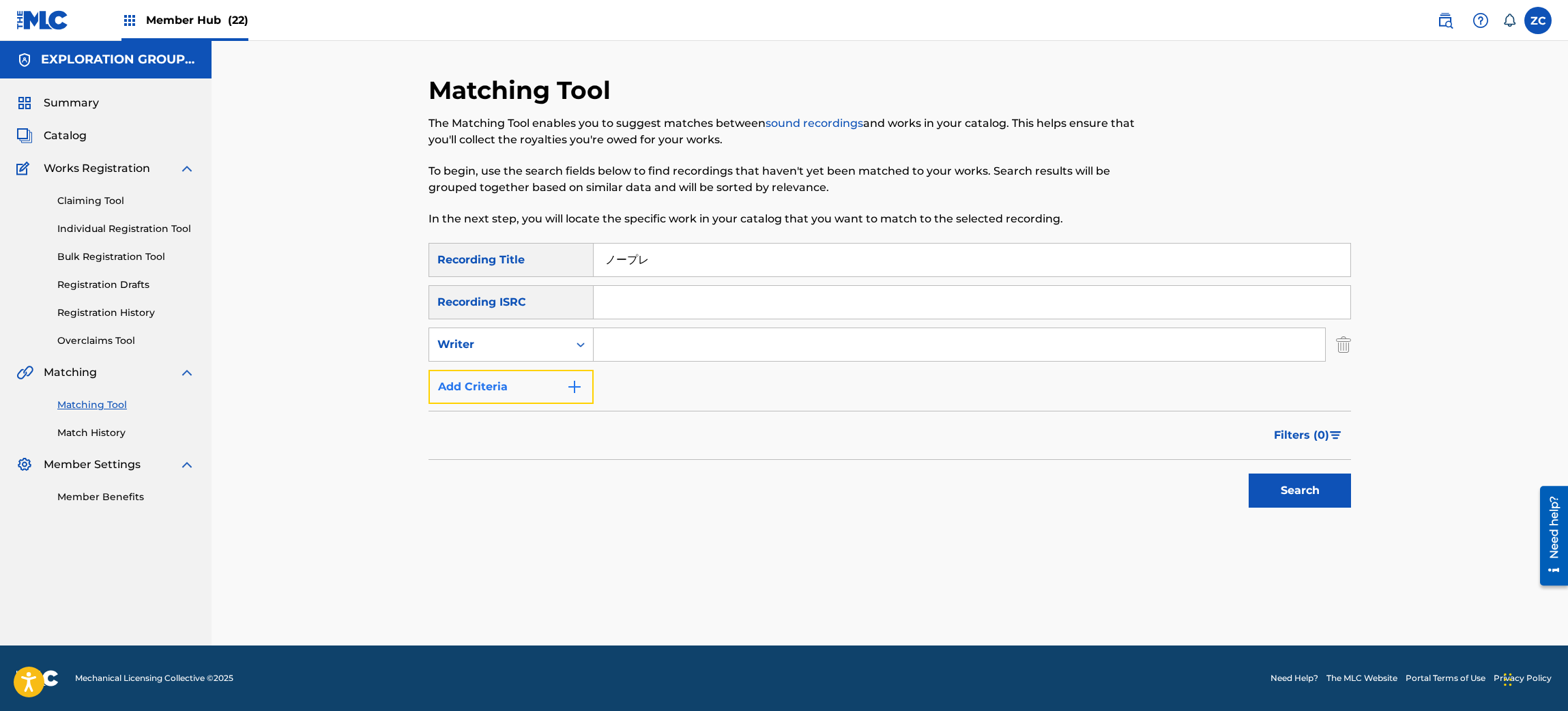
click at [533, 396] on button "Add Criteria" at bounding box center [511, 387] width 165 height 34
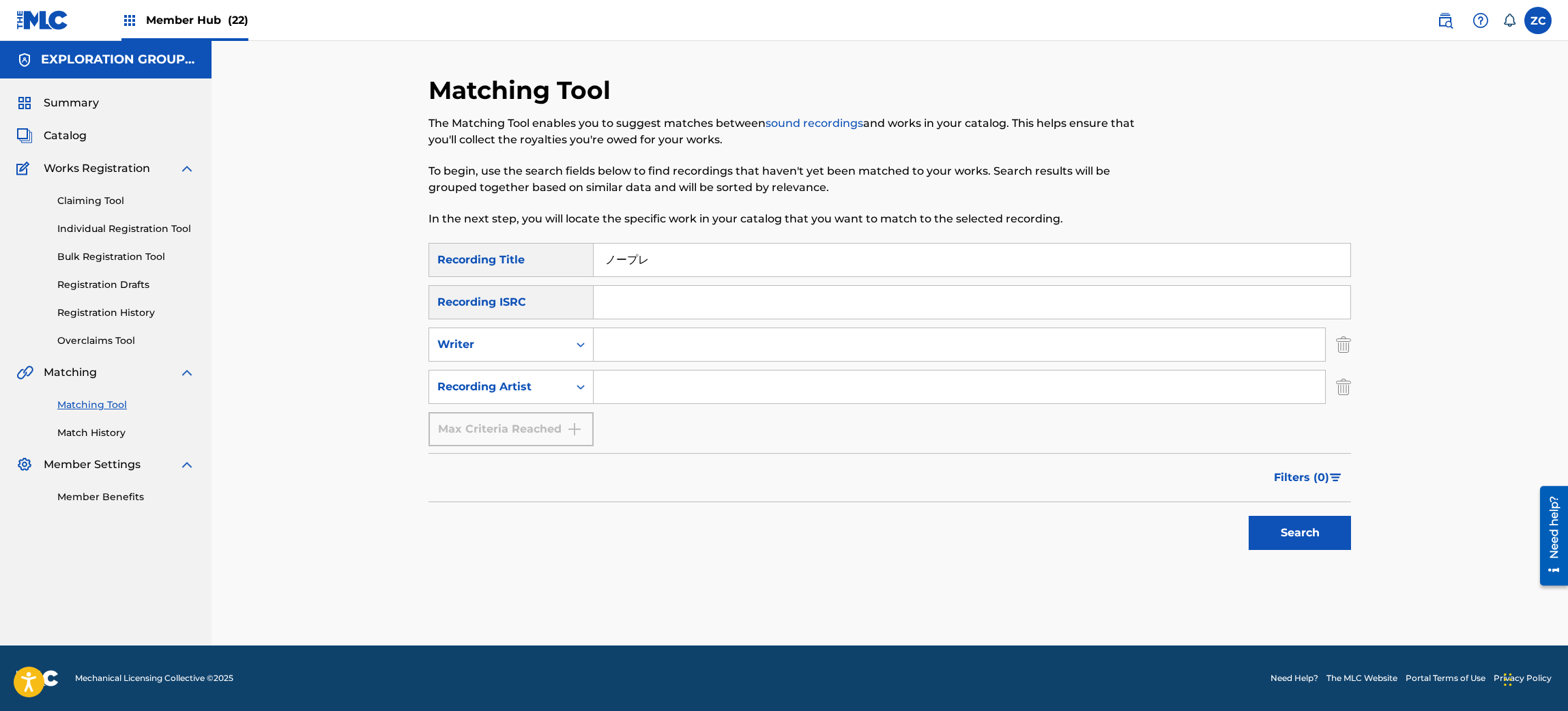
click at [665, 402] on input "Search Form" at bounding box center [959, 387] width 732 height 33
paste input "HANAMOMO"
type input "HANAMOMO"
click at [1315, 542] on button "Search" at bounding box center [1299, 534] width 102 height 34
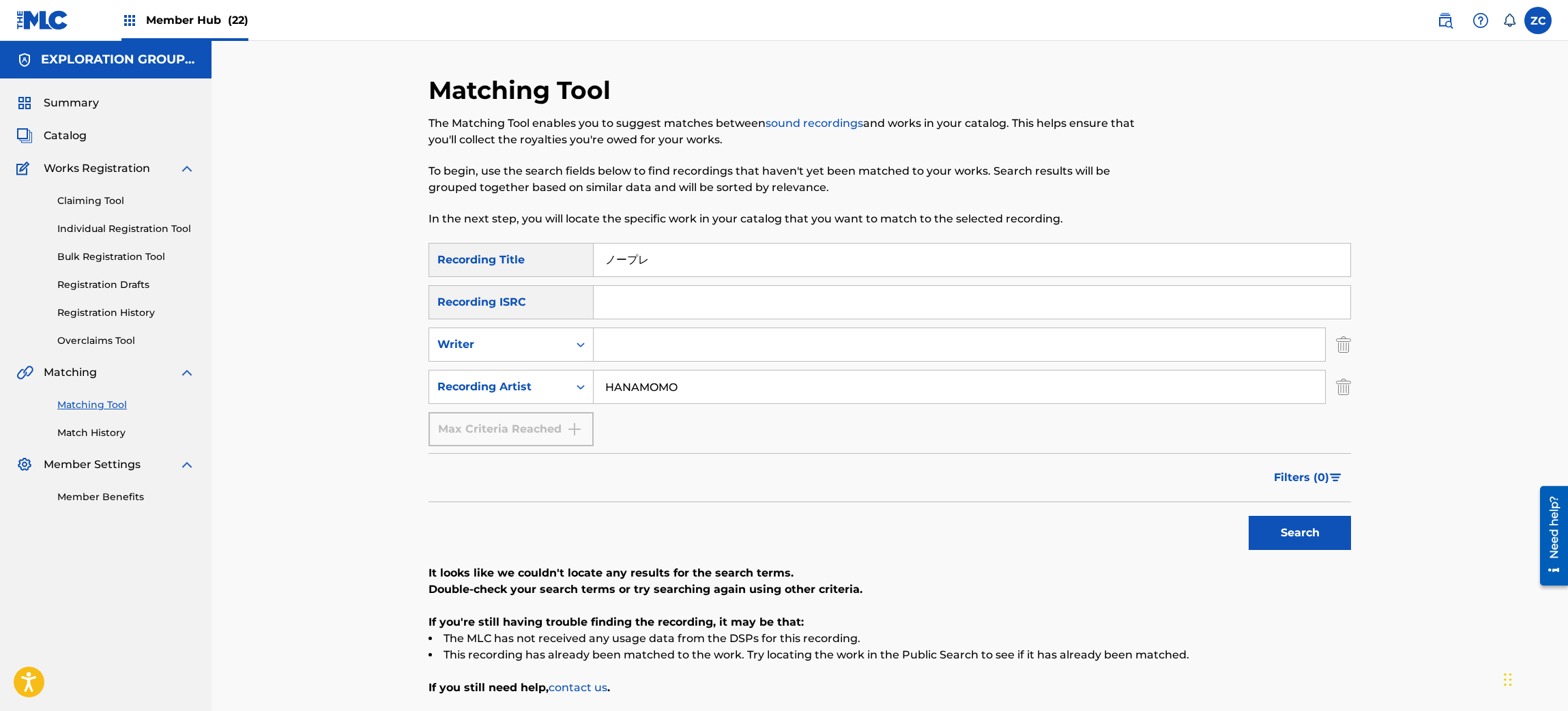
click at [869, 263] on input "ノープレ" at bounding box center [972, 260] width 757 height 33
paste input "NOPLE"
type input "NOPLE"
click at [1327, 536] on button "Search" at bounding box center [1299, 534] width 102 height 34
click at [771, 381] on input "HANAMOMO" at bounding box center [959, 387] width 732 height 33
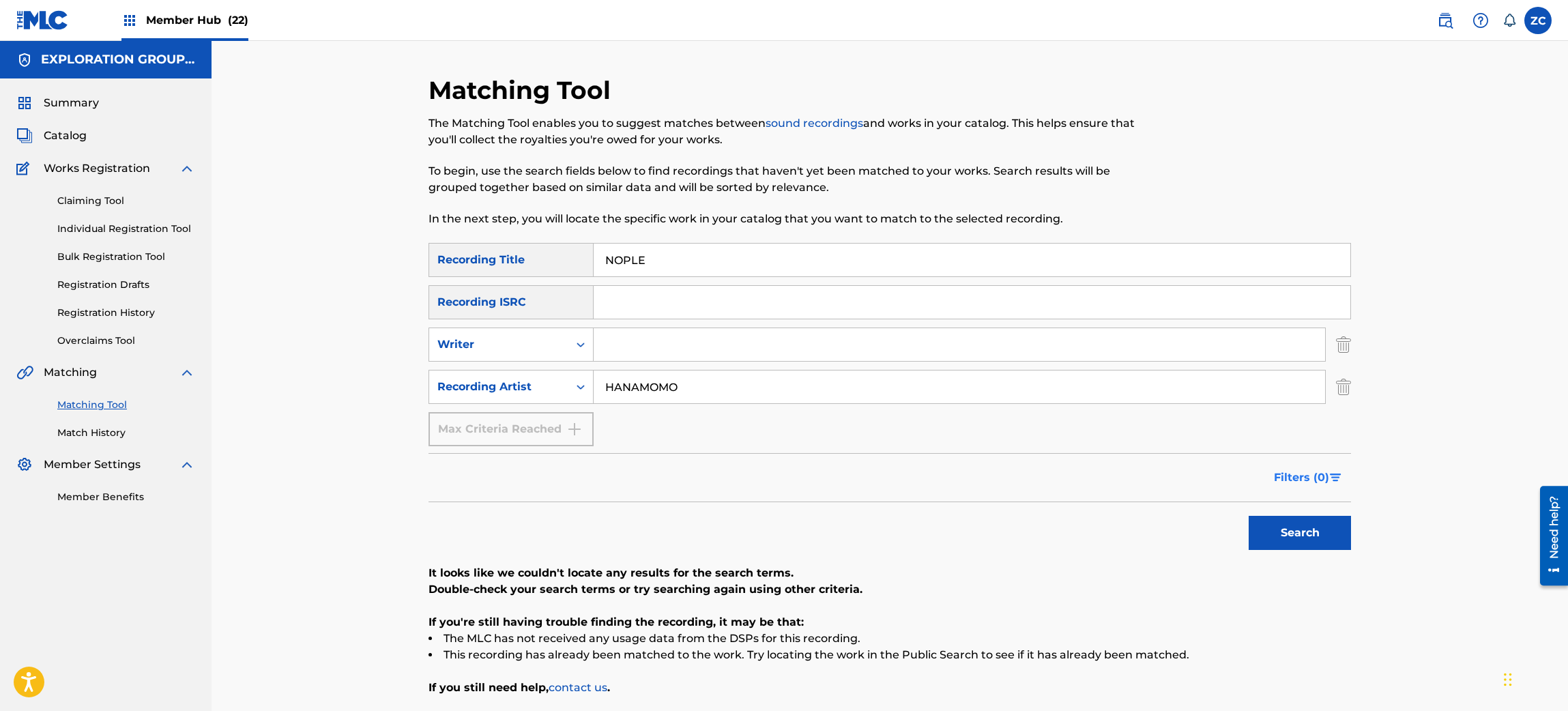
paste input "花momo"
type input "花momo"
click at [1276, 530] on button "Search" at bounding box center [1299, 534] width 102 height 34
click at [1450, 10] on link at bounding box center [1445, 21] width 27 height 27
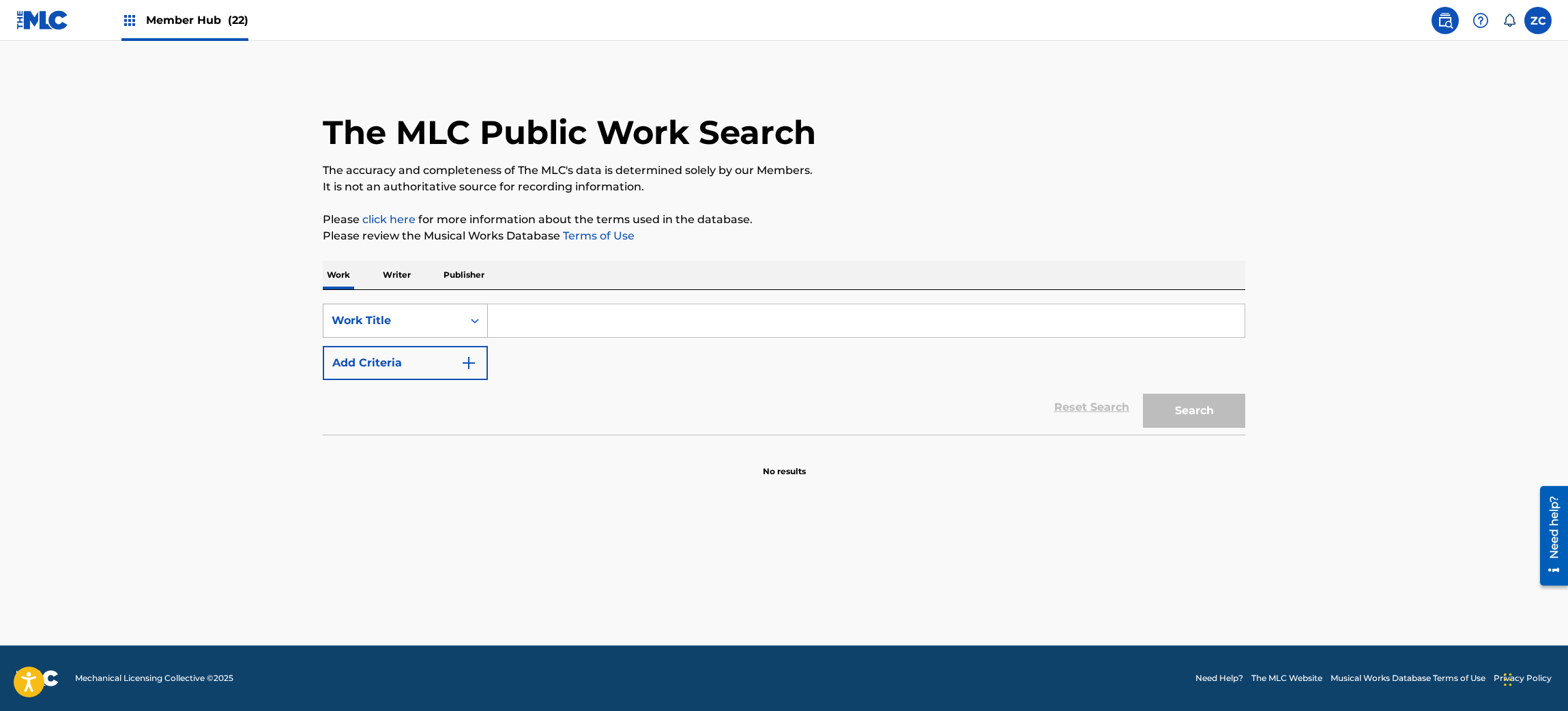
click at [372, 317] on div "Work Title" at bounding box center [393, 321] width 123 height 16
click at [421, 352] on div "MLC Song Code" at bounding box center [405, 356] width 164 height 34
click at [611, 321] on input "Search Form" at bounding box center [866, 321] width 757 height 33
paste input "MG9A1U"
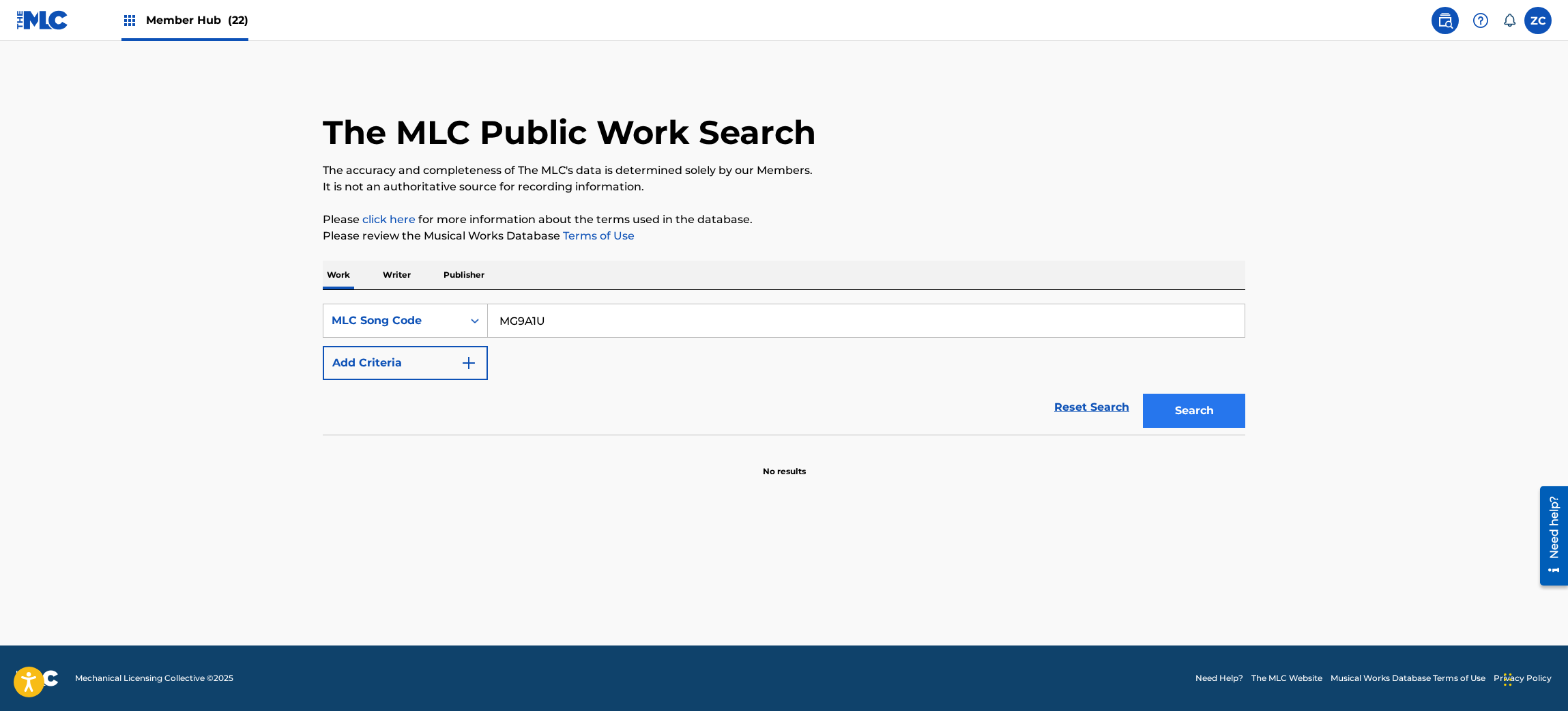
type input "MG9A1U"
click at [1186, 394] on button "Search" at bounding box center [1194, 411] width 102 height 34
